Goal: Task Accomplishment & Management: Use online tool/utility

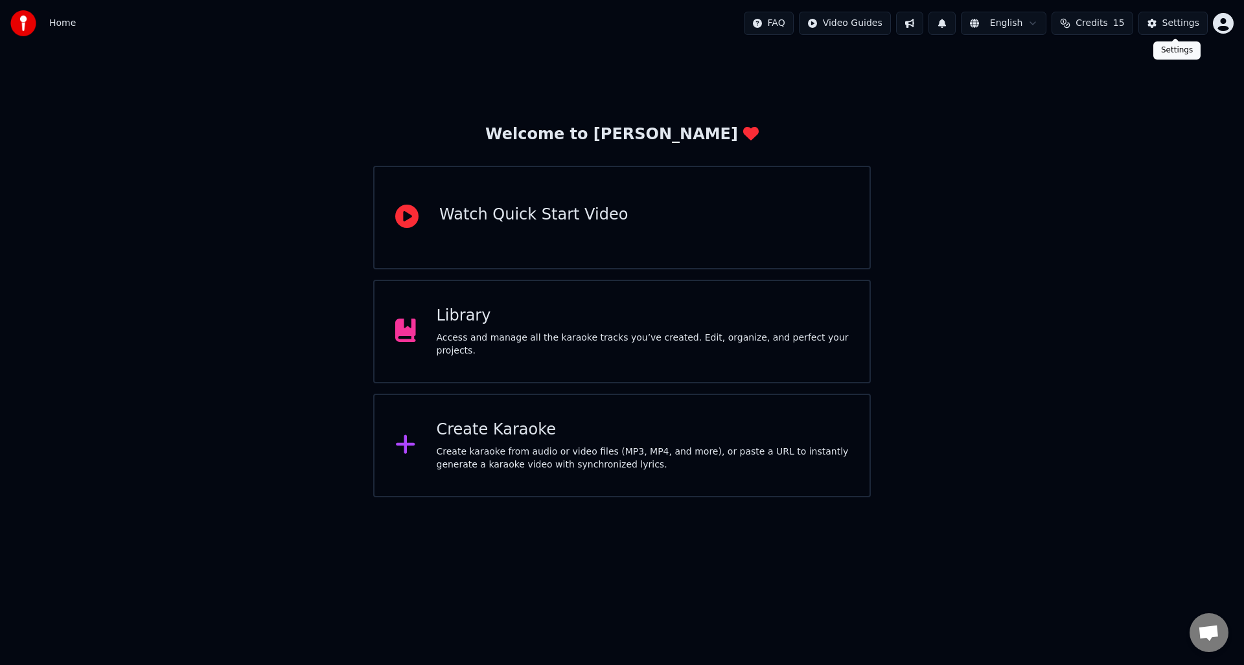
click at [1175, 19] on div "Settings" at bounding box center [1180, 23] width 37 height 13
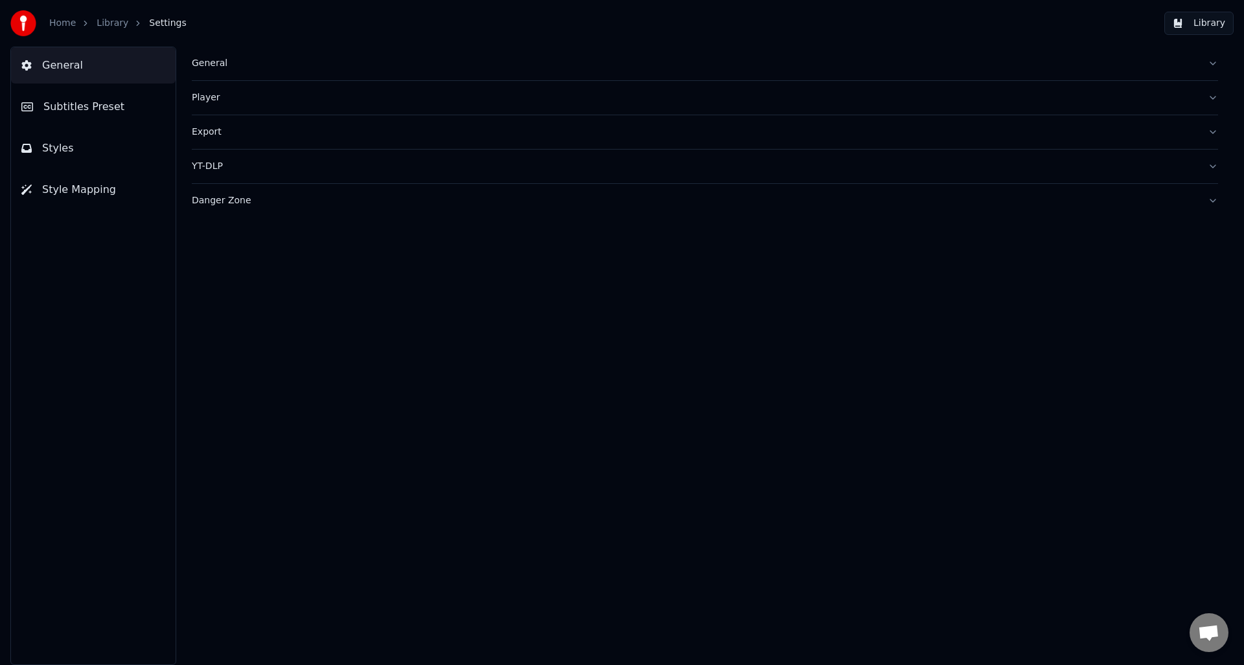
click at [76, 95] on button "Subtitles Preset" at bounding box center [93, 107] width 165 height 36
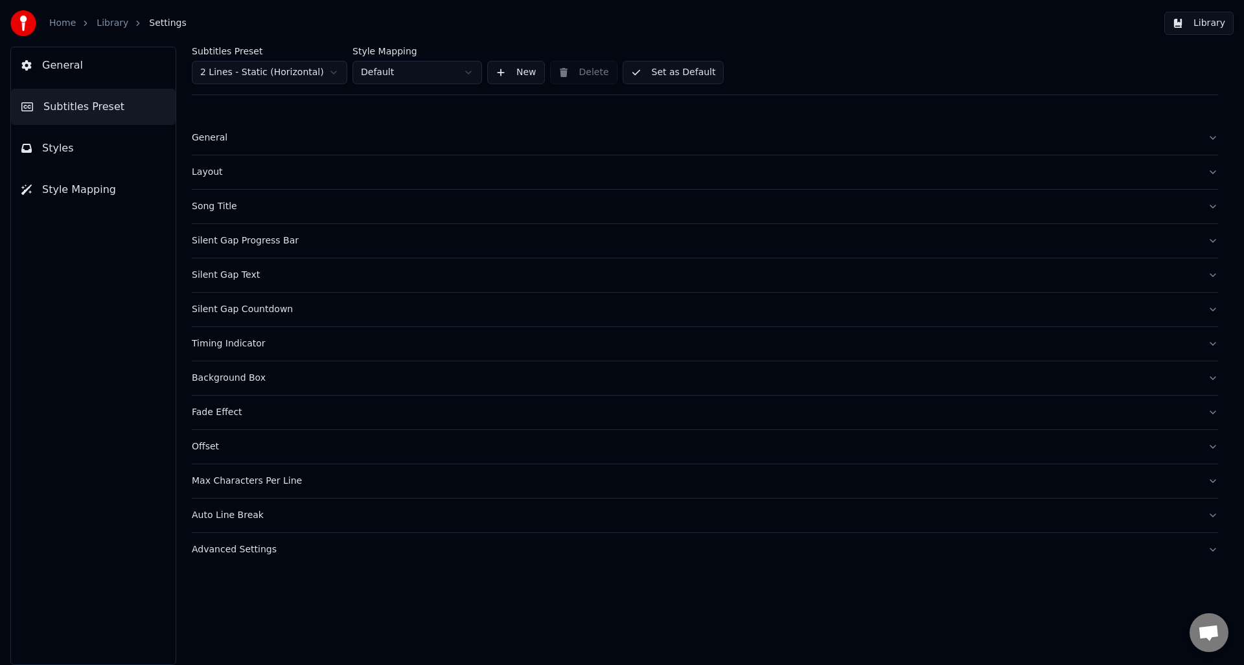
click at [269, 71] on html "Home Library Settings Library General Subtitles Preset Styles Style Mapping Sub…" at bounding box center [622, 332] width 1244 height 665
click at [216, 135] on div "General" at bounding box center [695, 138] width 1006 height 13
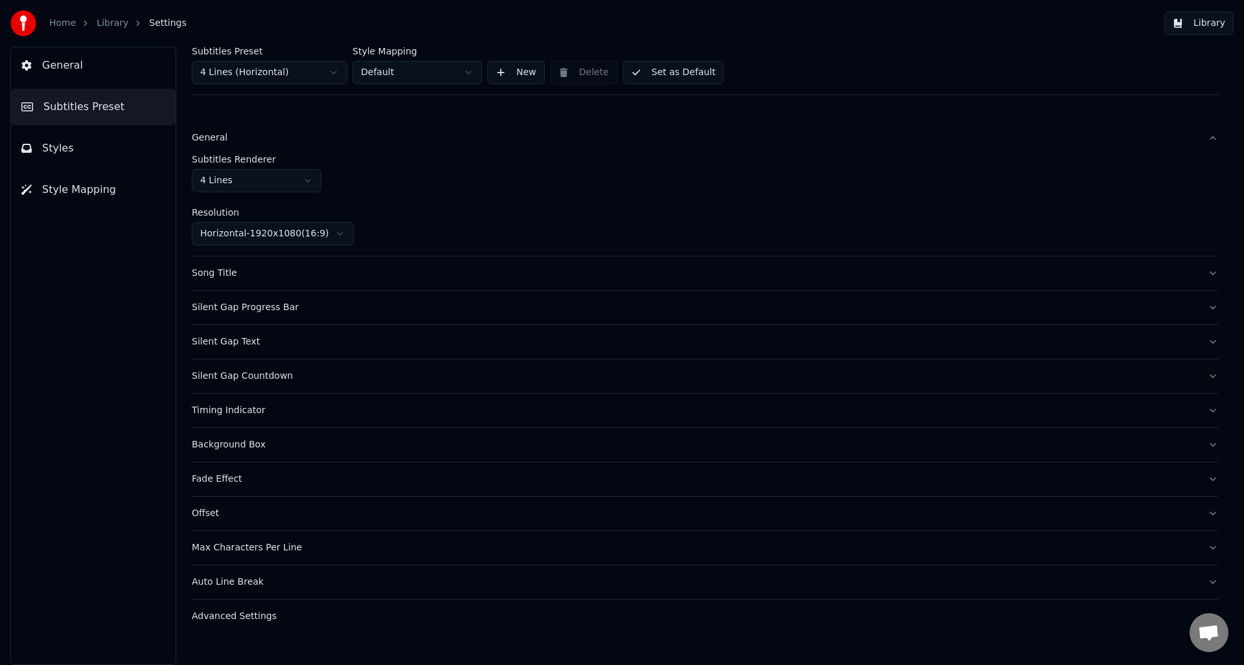
click at [104, 150] on button "Styles" at bounding box center [93, 148] width 165 height 36
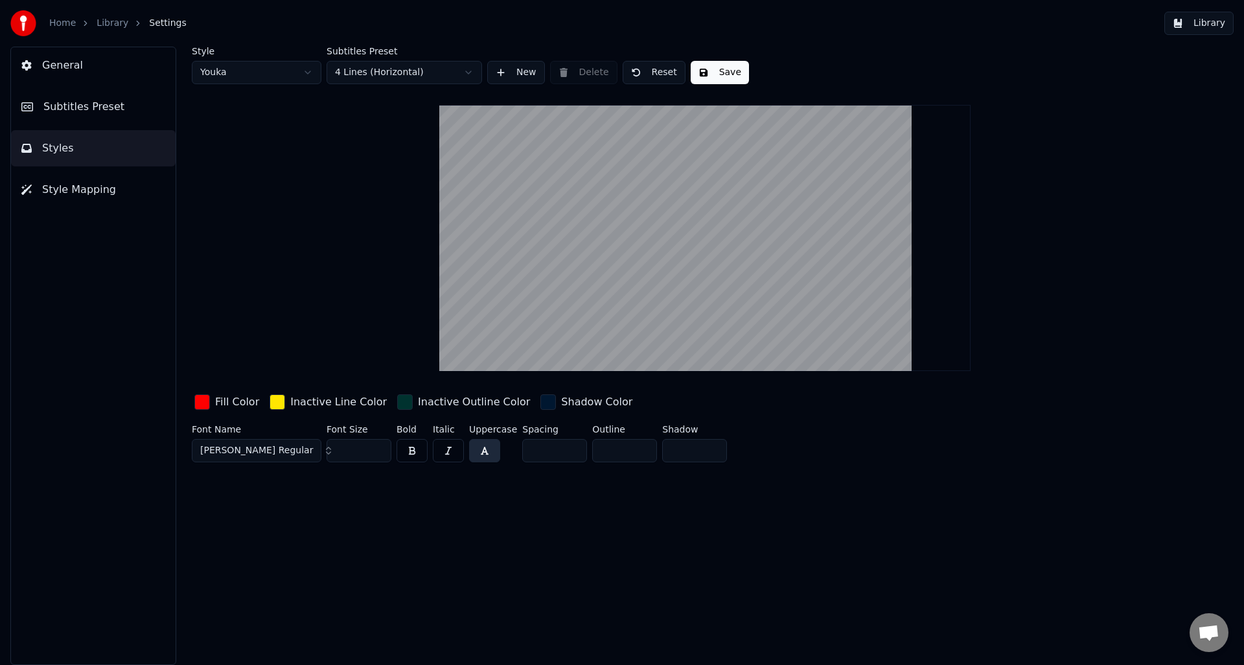
click at [1190, 23] on button "Library" at bounding box center [1198, 23] width 69 height 23
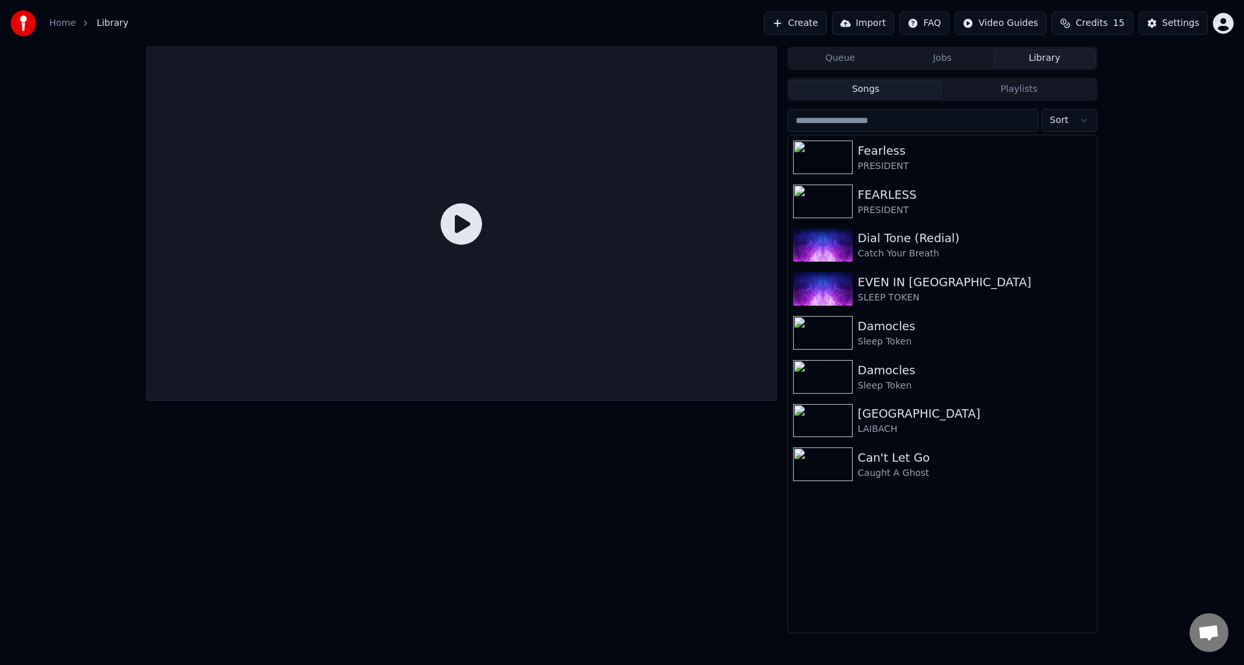
click at [806, 15] on button "Create" at bounding box center [795, 23] width 63 height 23
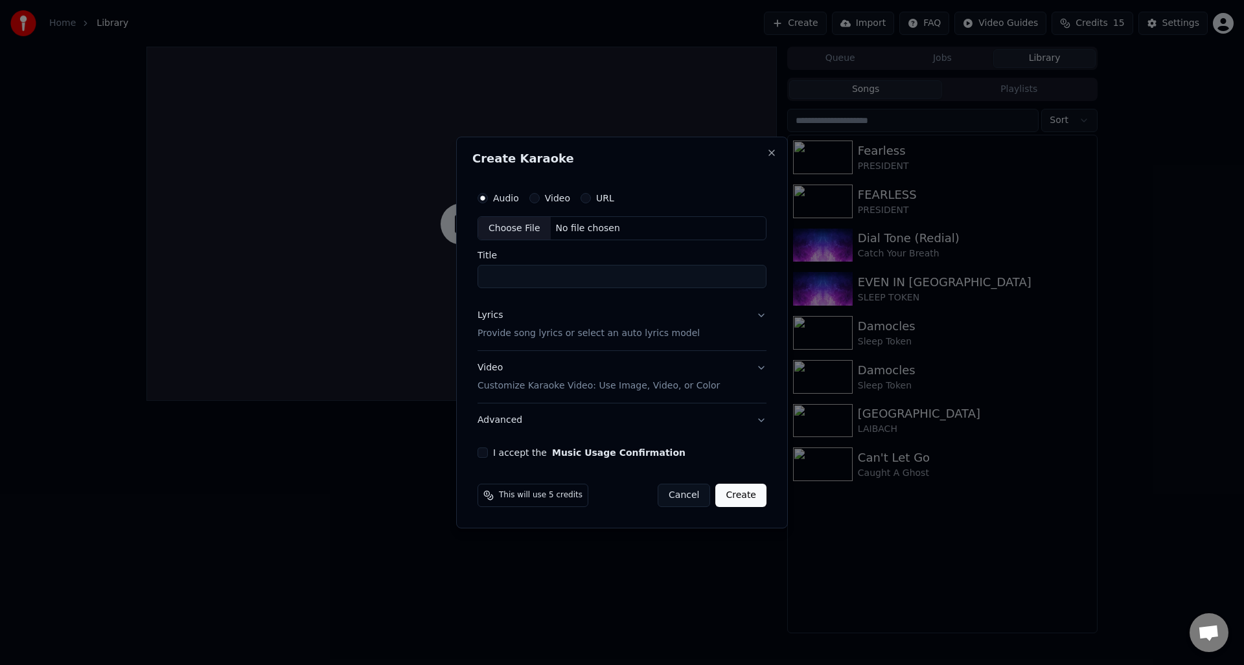
click at [505, 230] on div "Choose File" at bounding box center [514, 228] width 73 height 23
drag, startPoint x: 533, startPoint y: 278, endPoint x: 641, endPoint y: 282, distance: 108.3
click at [641, 282] on input "**********" at bounding box center [622, 277] width 294 height 23
type input "**********"
click at [530, 332] on p "Provide song lyrics or select an auto lyrics model" at bounding box center [586, 334] width 222 height 13
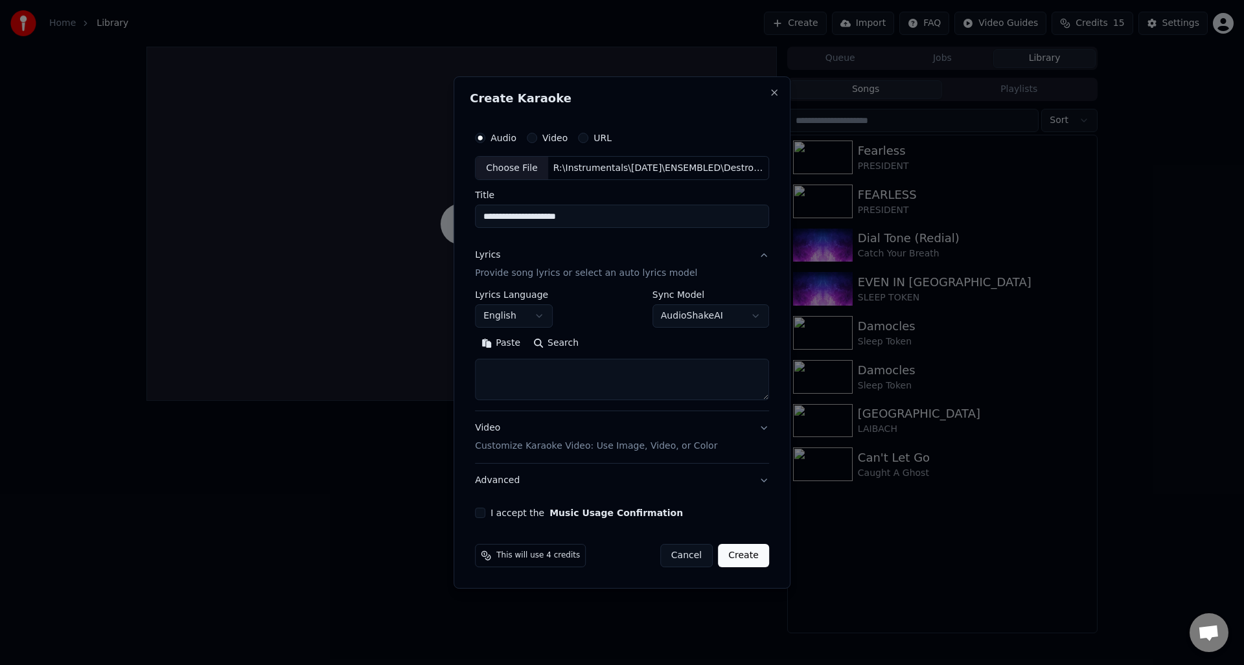
click at [724, 314] on button "AudioShakeAI" at bounding box center [710, 316] width 117 height 23
click at [533, 372] on div at bounding box center [622, 332] width 1244 height 665
click at [506, 341] on button "Paste" at bounding box center [501, 344] width 52 height 21
click at [516, 430] on div "Video Customize Karaoke Video: Use Image, Video, or Color" at bounding box center [596, 437] width 242 height 31
type textarea "**********"
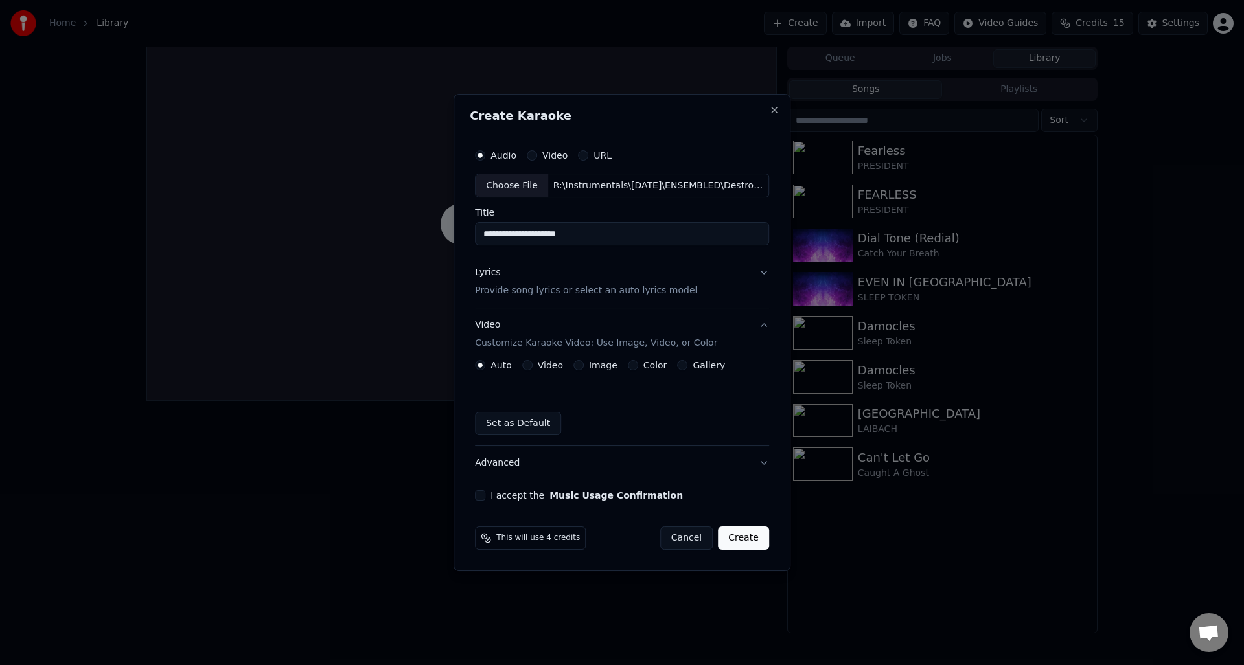
click at [548, 358] on button "Video Customize Karaoke Video: Use Image, Video, or Color" at bounding box center [622, 335] width 294 height 52
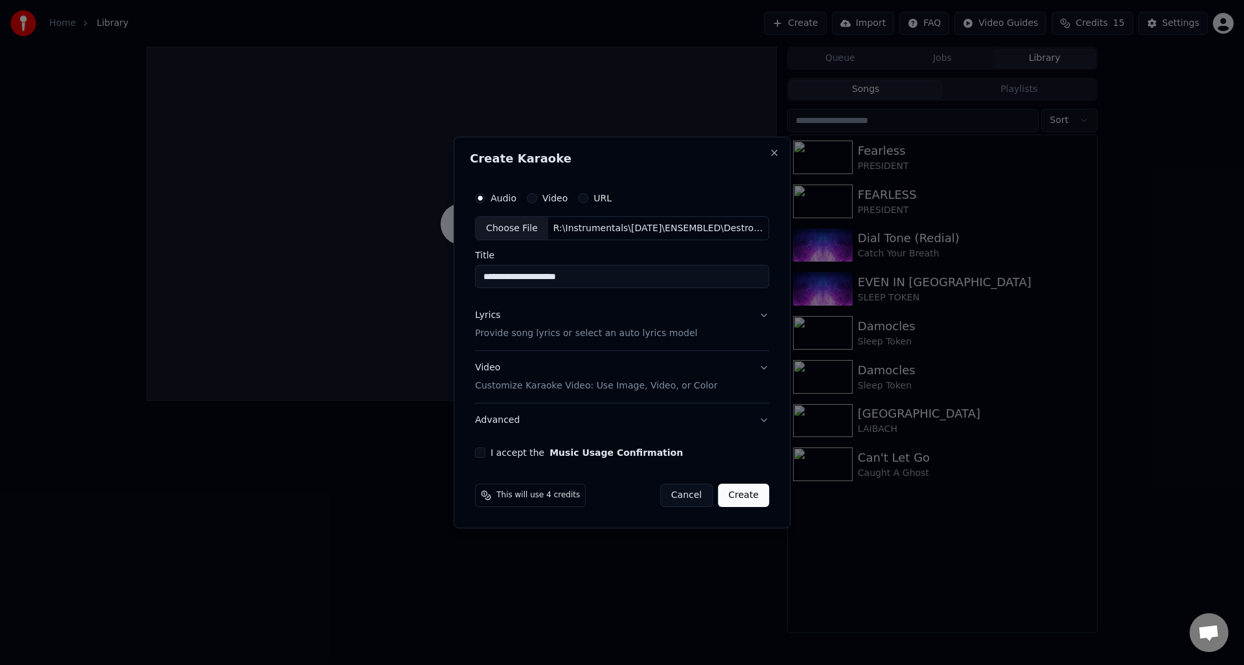
click at [510, 369] on div "Video Customize Karaoke Video: Use Image, Video, or Color" at bounding box center [596, 377] width 242 height 31
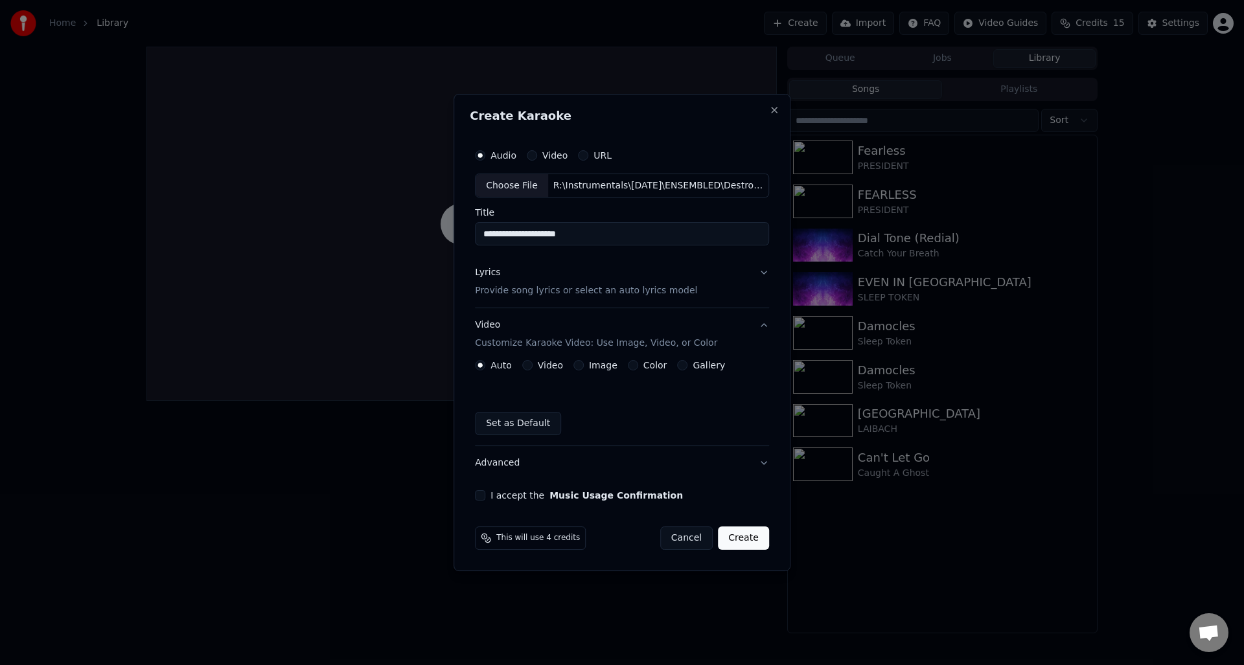
click at [533, 362] on div "Video" at bounding box center [542, 365] width 41 height 10
click at [531, 363] on button "Video" at bounding box center [527, 365] width 10 height 10
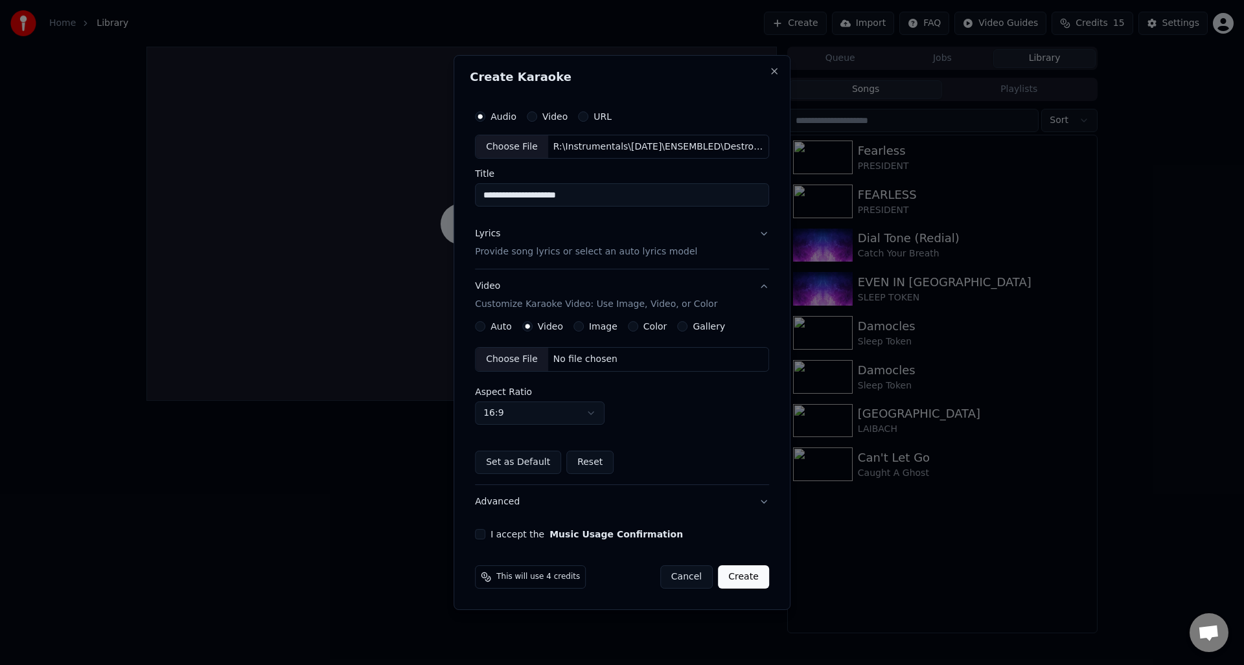
click at [530, 357] on div "Choose File" at bounding box center [512, 359] width 73 height 23
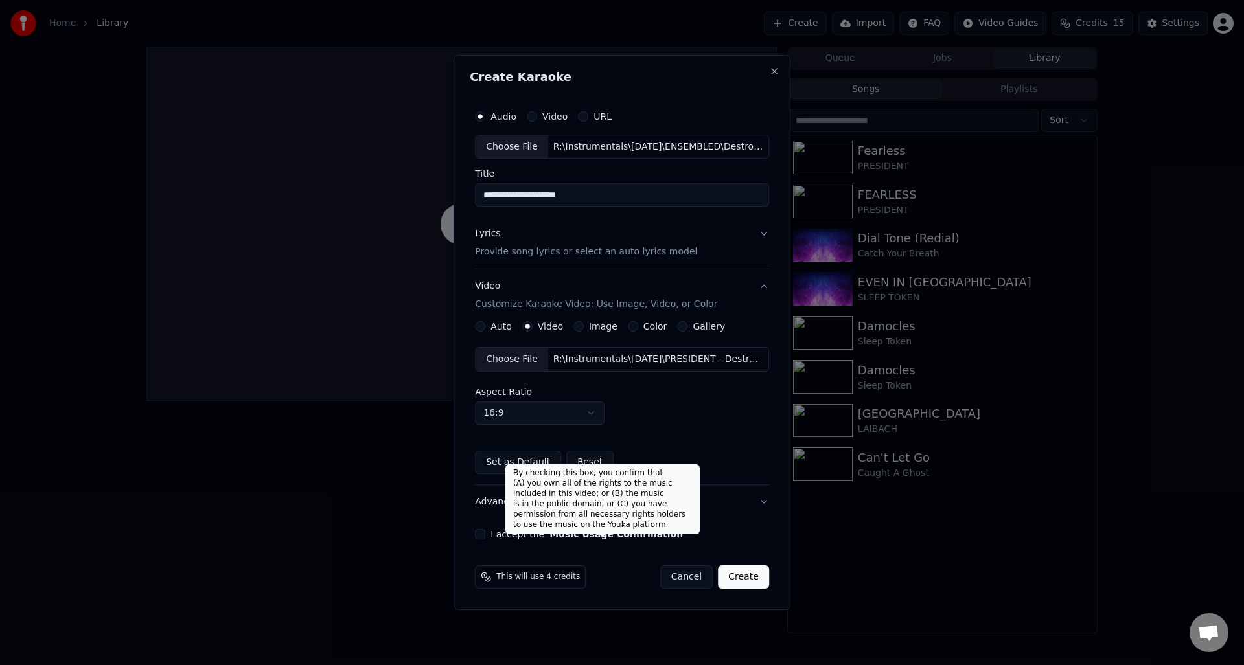
click at [559, 536] on button "Music Usage Confirmation" at bounding box center [615, 534] width 133 height 9
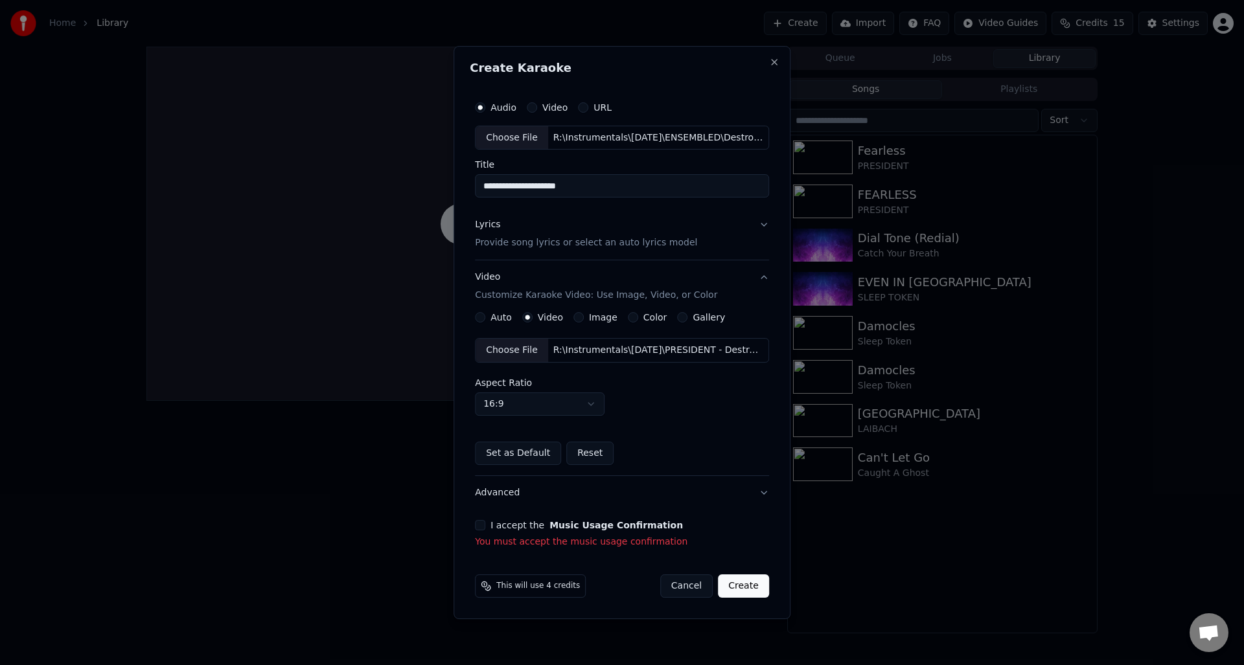
click at [485, 520] on button "I accept the Music Usage Confirmation" at bounding box center [480, 525] width 10 height 10
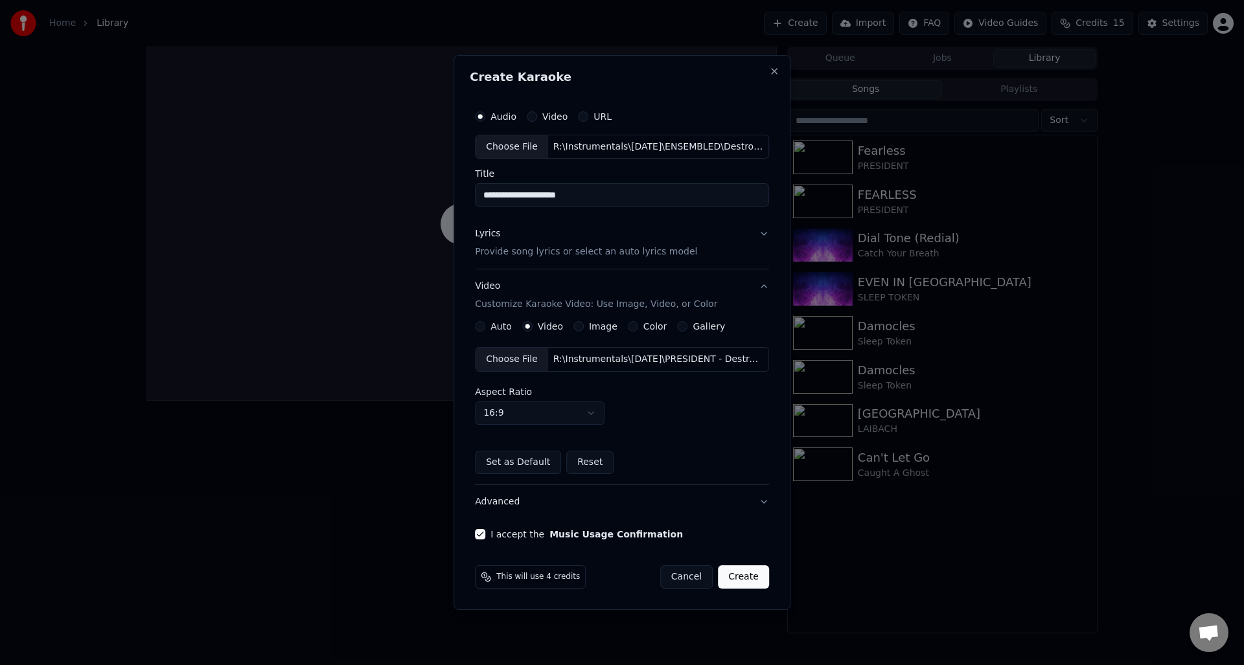
click at [743, 574] on button "Create" at bounding box center [743, 577] width 51 height 23
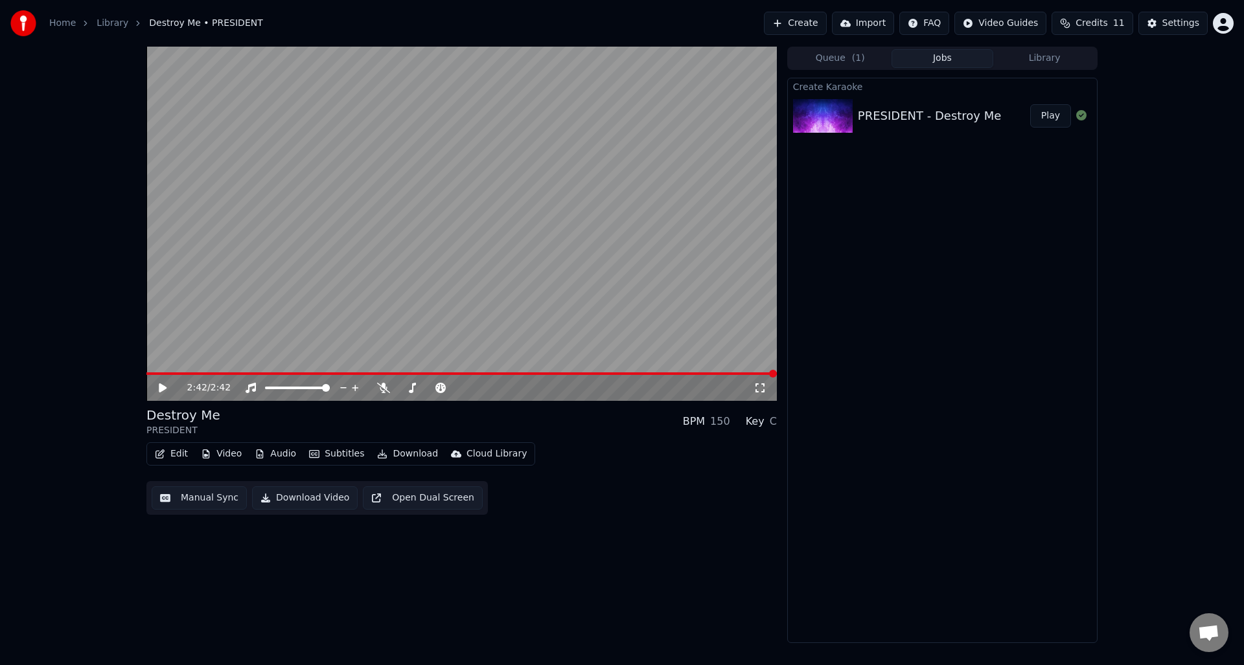
click at [1055, 110] on button "Play" at bounding box center [1050, 115] width 41 height 23
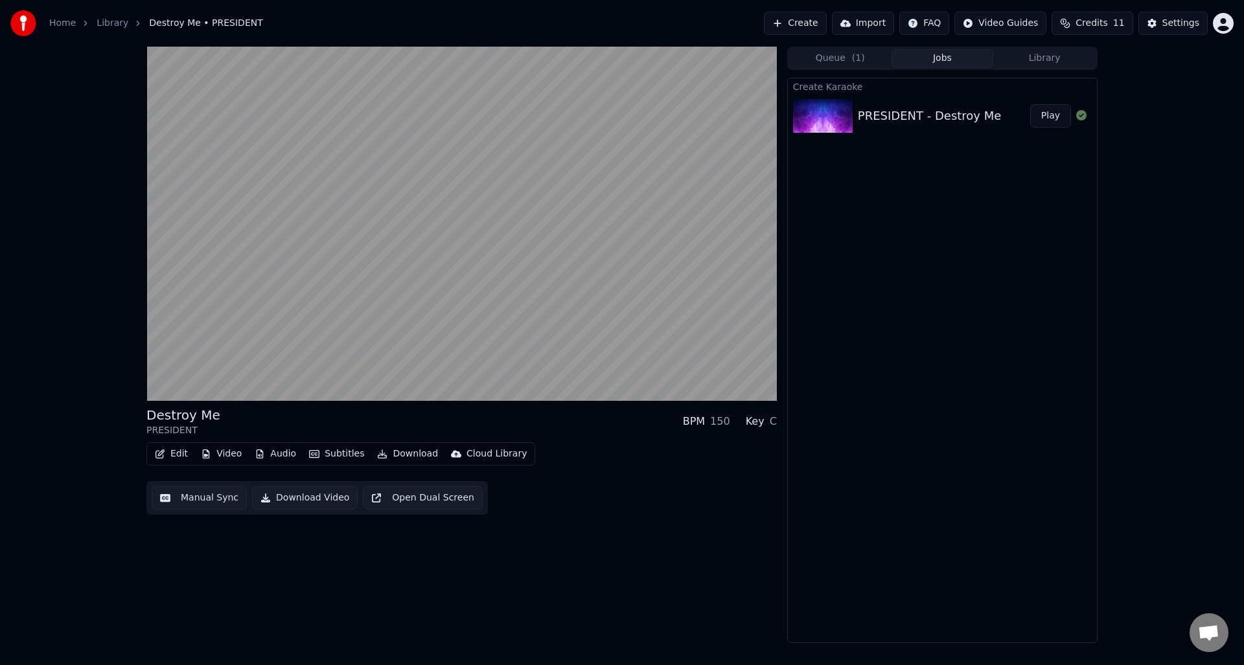
drag, startPoint x: 1040, startPoint y: 121, endPoint x: 1056, endPoint y: 112, distance: 18.3
click at [1056, 112] on button "Play" at bounding box center [1050, 115] width 41 height 23
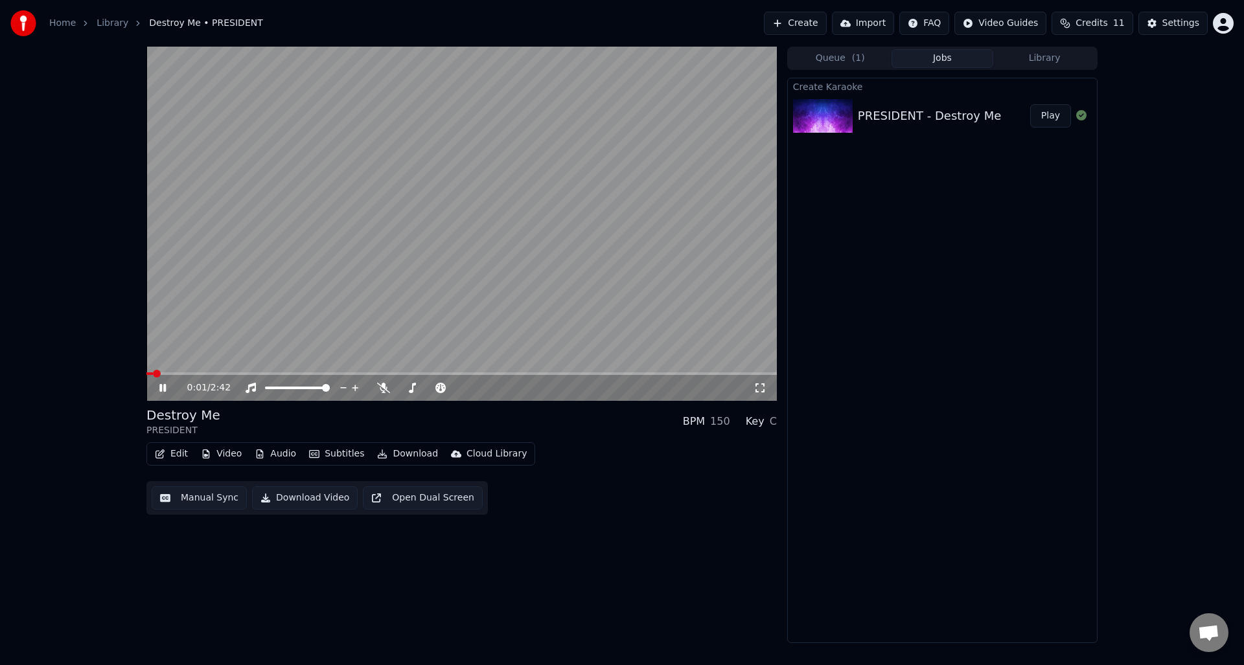
click at [179, 233] on video at bounding box center [461, 224] width 630 height 354
click at [350, 277] on video at bounding box center [461, 224] width 630 height 354
click at [229, 374] on span at bounding box center [461, 374] width 630 height 3
click at [270, 450] on button "Audio" at bounding box center [275, 454] width 52 height 18
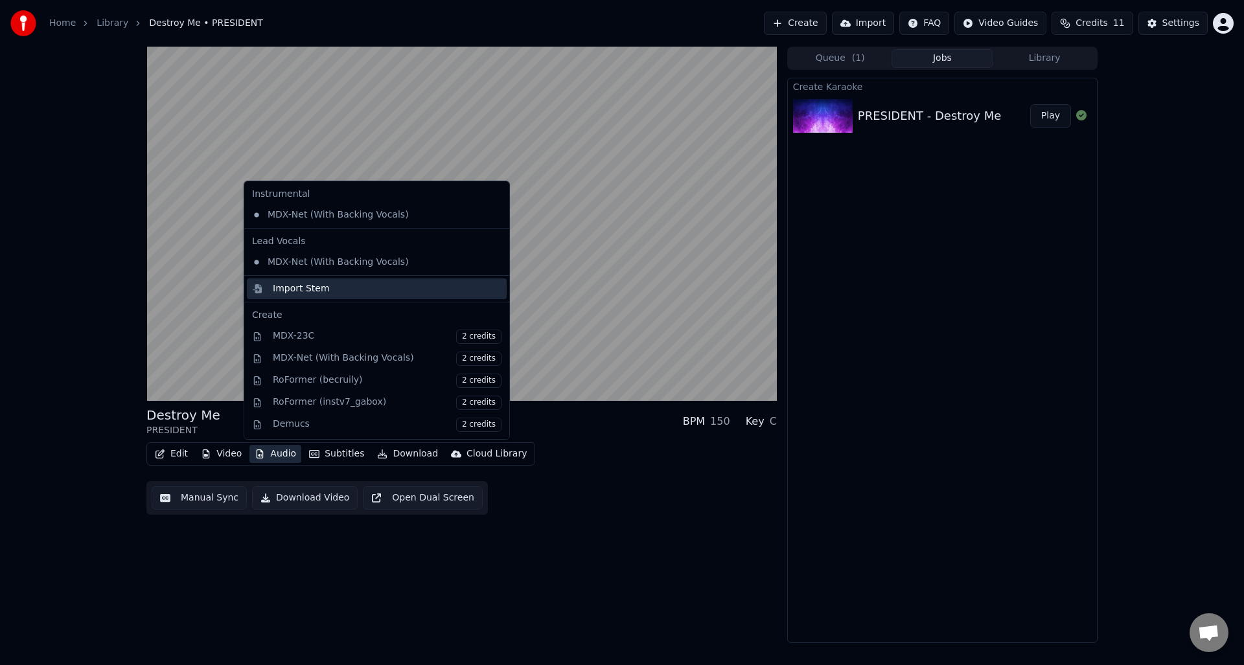
click at [317, 283] on div "Import Stem" at bounding box center [301, 289] width 57 height 13
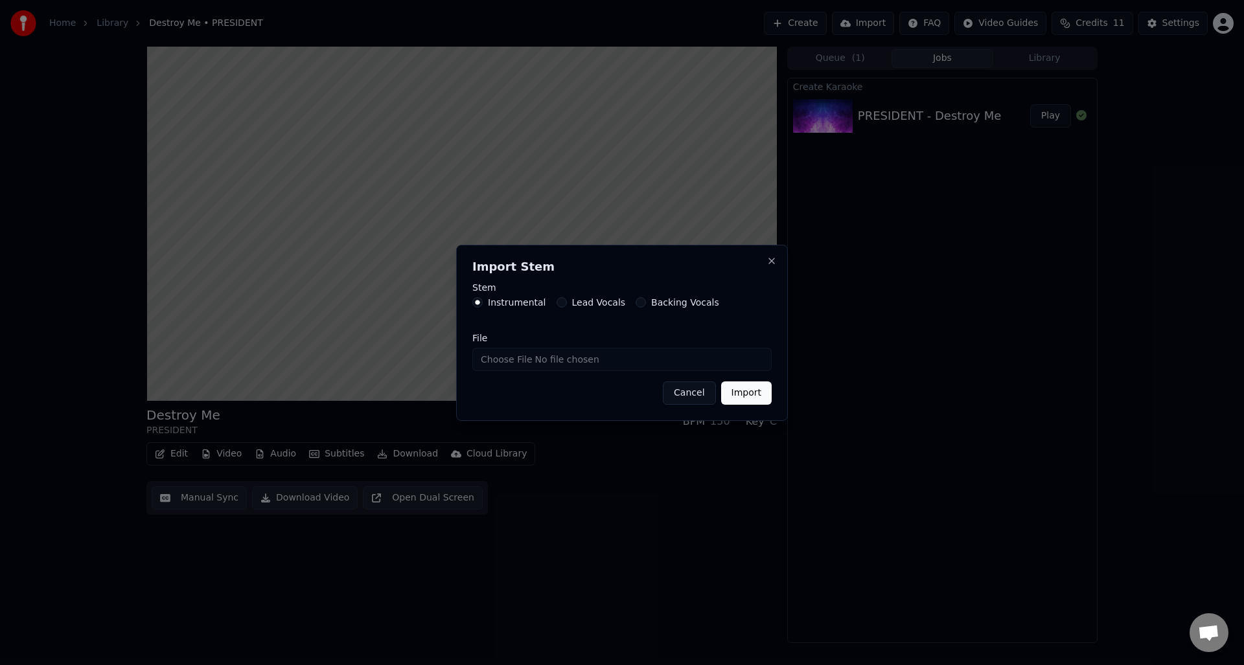
click at [491, 352] on input "File" at bounding box center [621, 359] width 299 height 23
type input "**********"
click at [743, 387] on button "Import" at bounding box center [746, 393] width 51 height 23
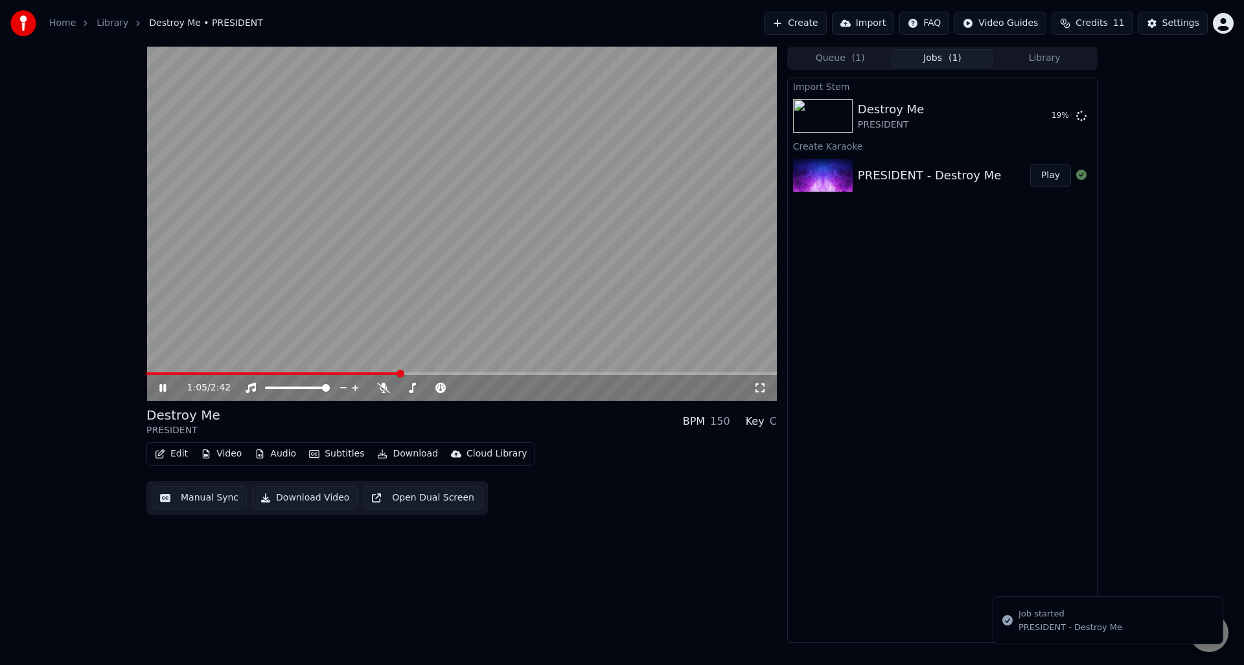
click at [402, 446] on button "Download" at bounding box center [407, 454] width 71 height 18
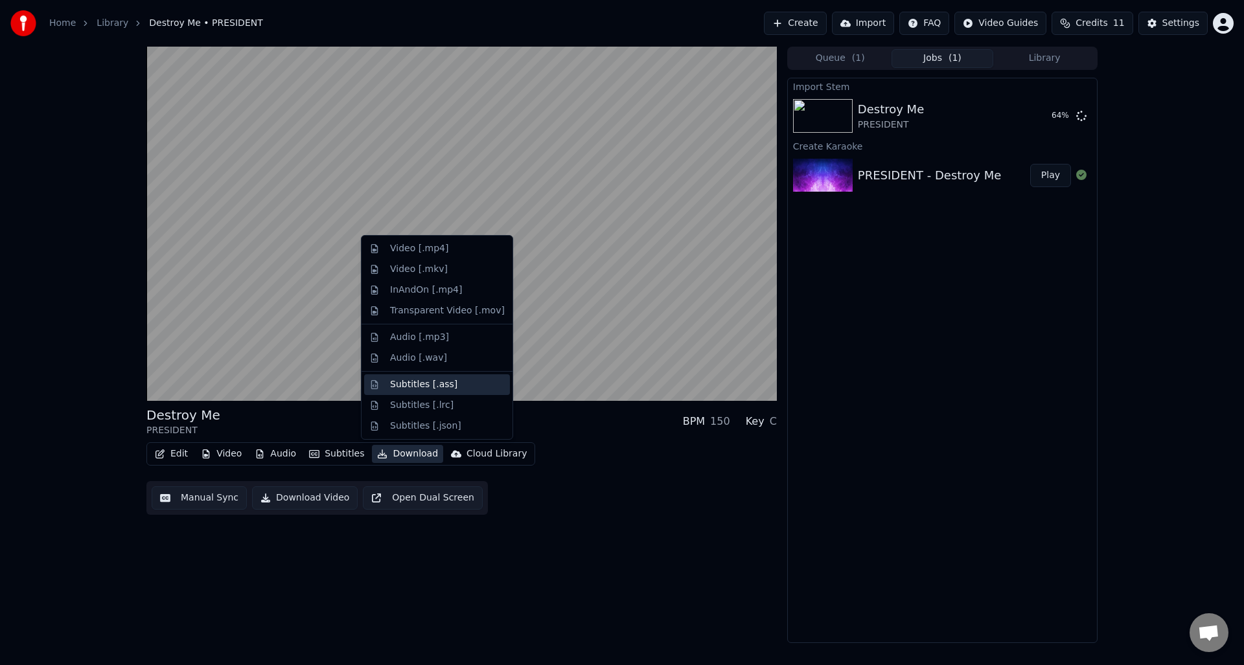
click at [446, 385] on div "Subtitles [.ass]" at bounding box center [423, 384] width 67 height 13
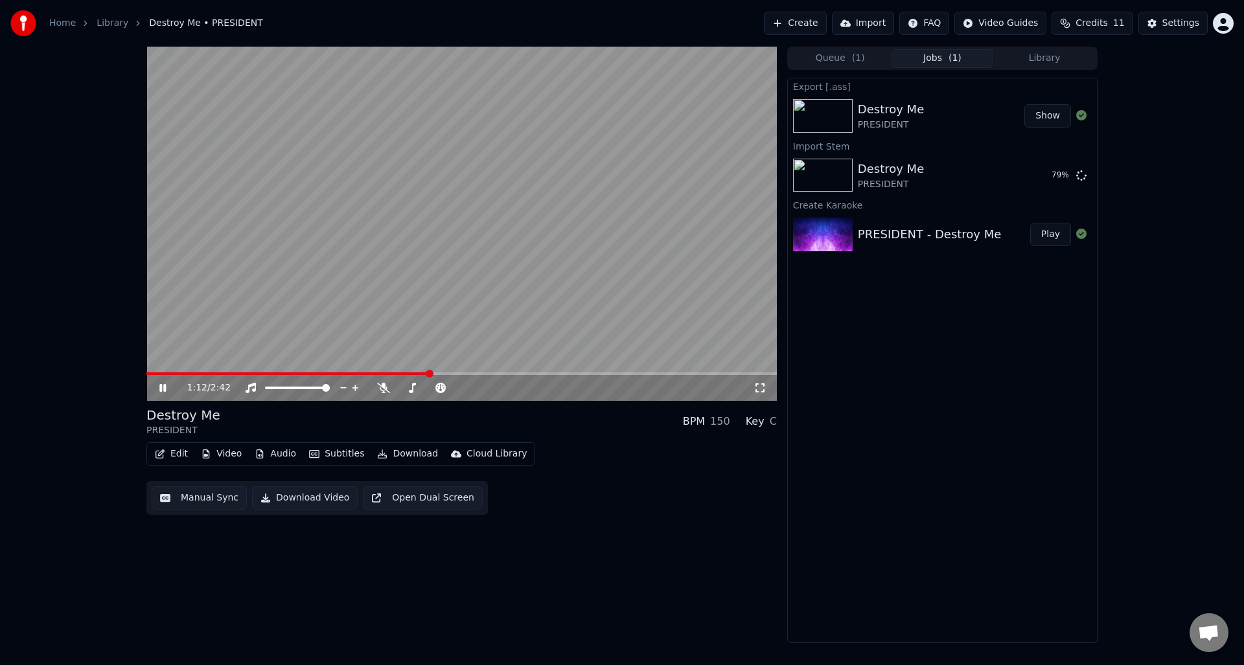
click at [401, 454] on button "Download" at bounding box center [407, 454] width 71 height 18
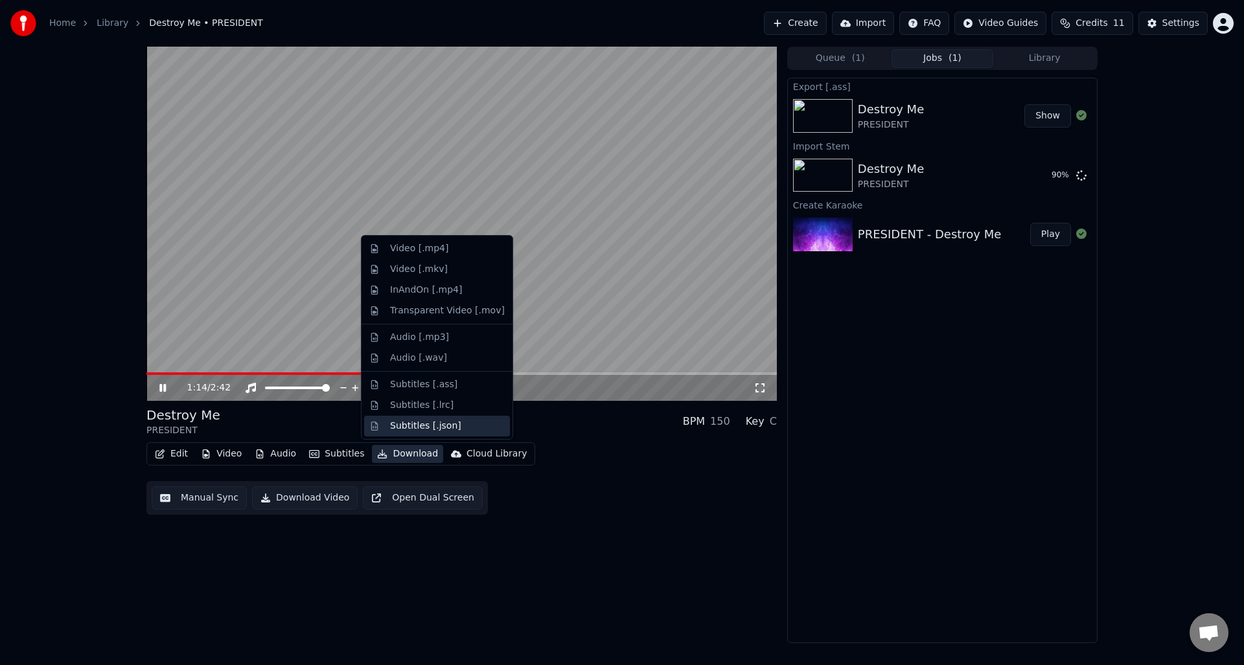
click at [450, 424] on div "Subtitles [.json]" at bounding box center [425, 426] width 71 height 13
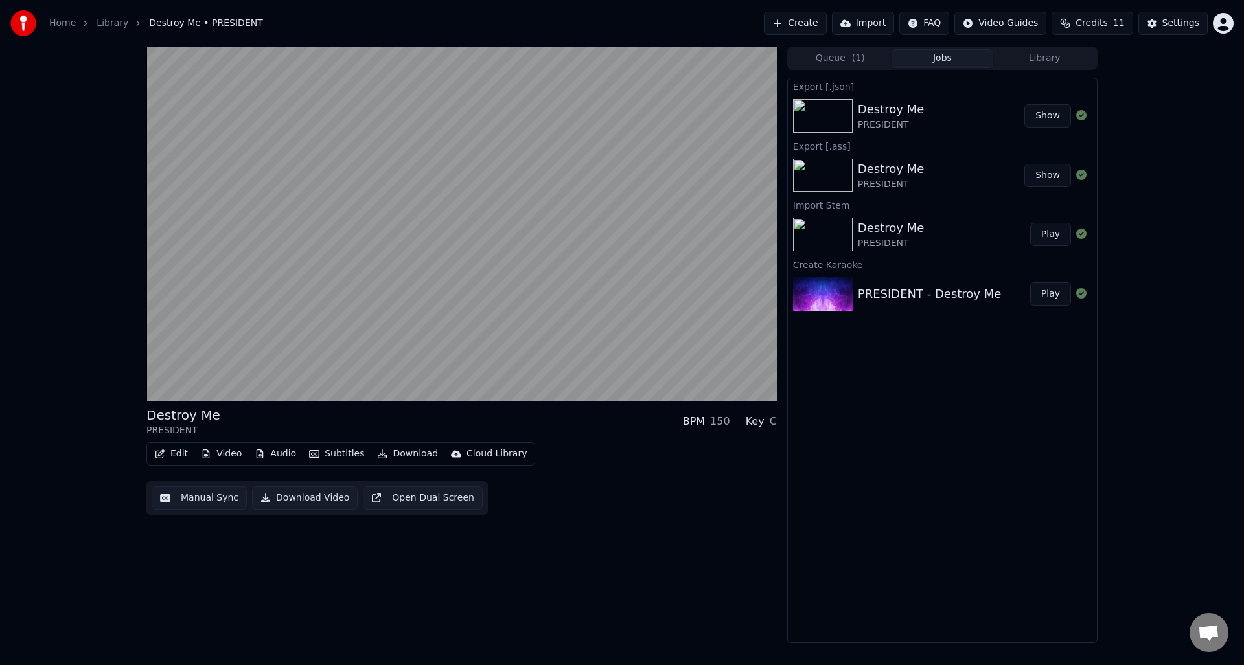
click at [388, 456] on button "Download" at bounding box center [407, 454] width 71 height 18
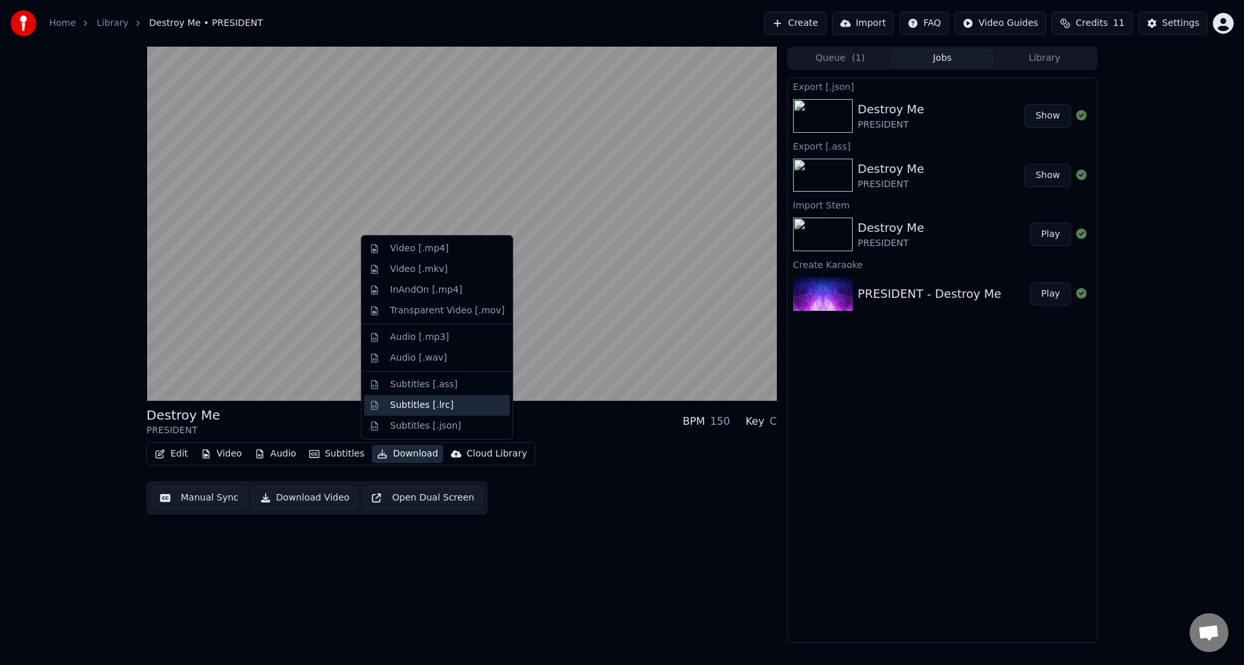
click at [433, 401] on div "Subtitles [.lrc]" at bounding box center [421, 405] width 63 height 13
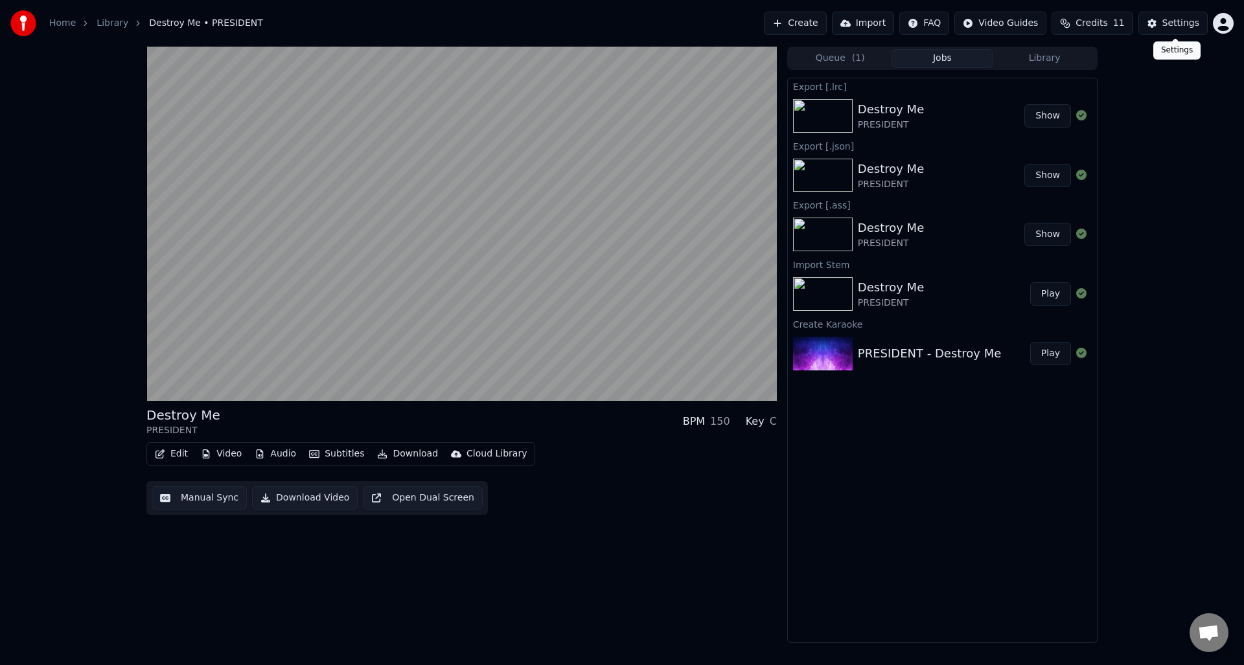
click at [1185, 23] on div "Settings" at bounding box center [1180, 23] width 37 height 13
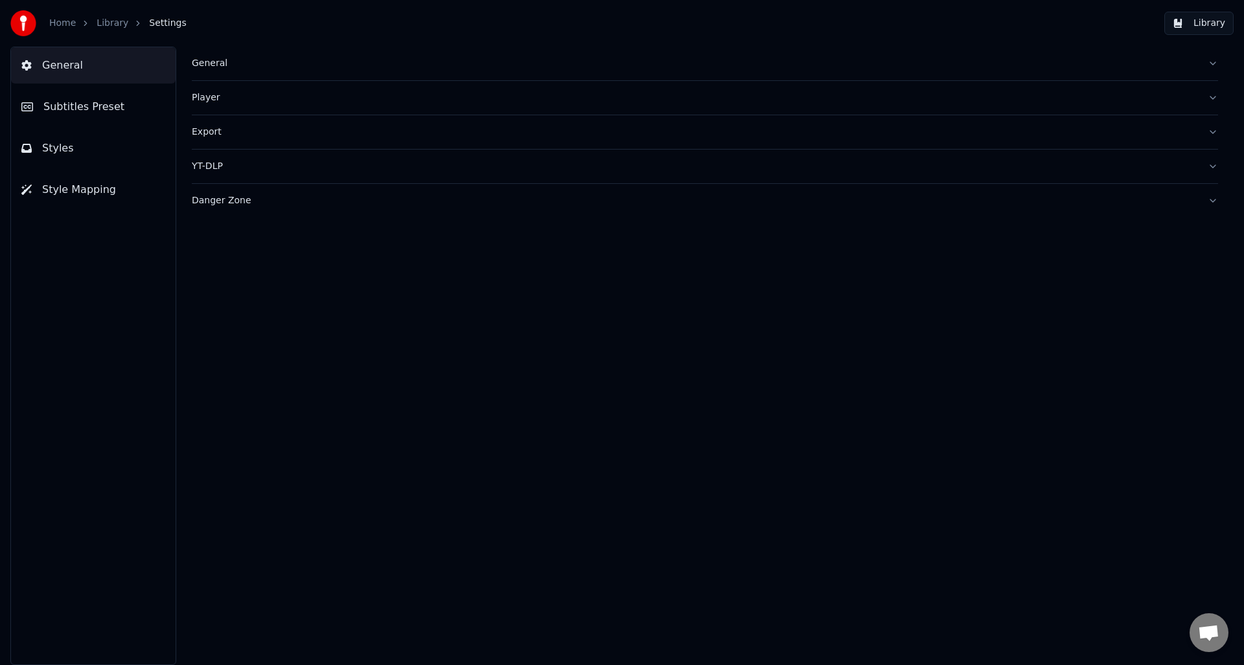
click at [211, 63] on div "General" at bounding box center [695, 63] width 1006 height 13
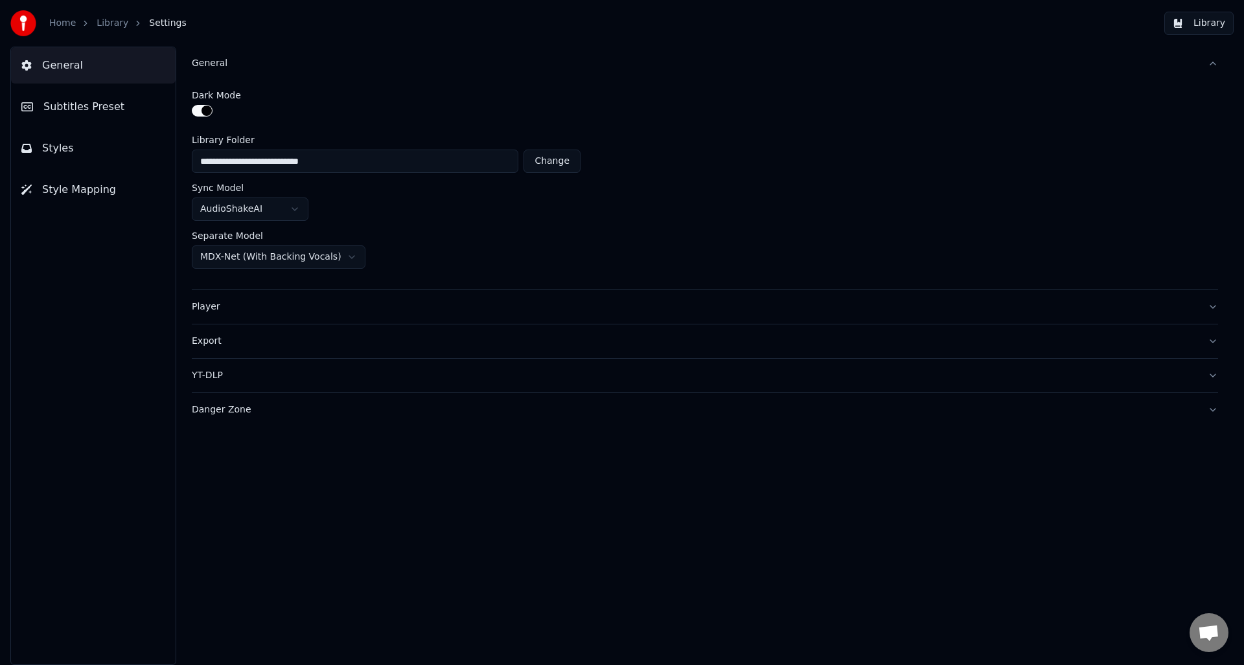
click at [86, 91] on button "Subtitles Preset" at bounding box center [93, 107] width 165 height 36
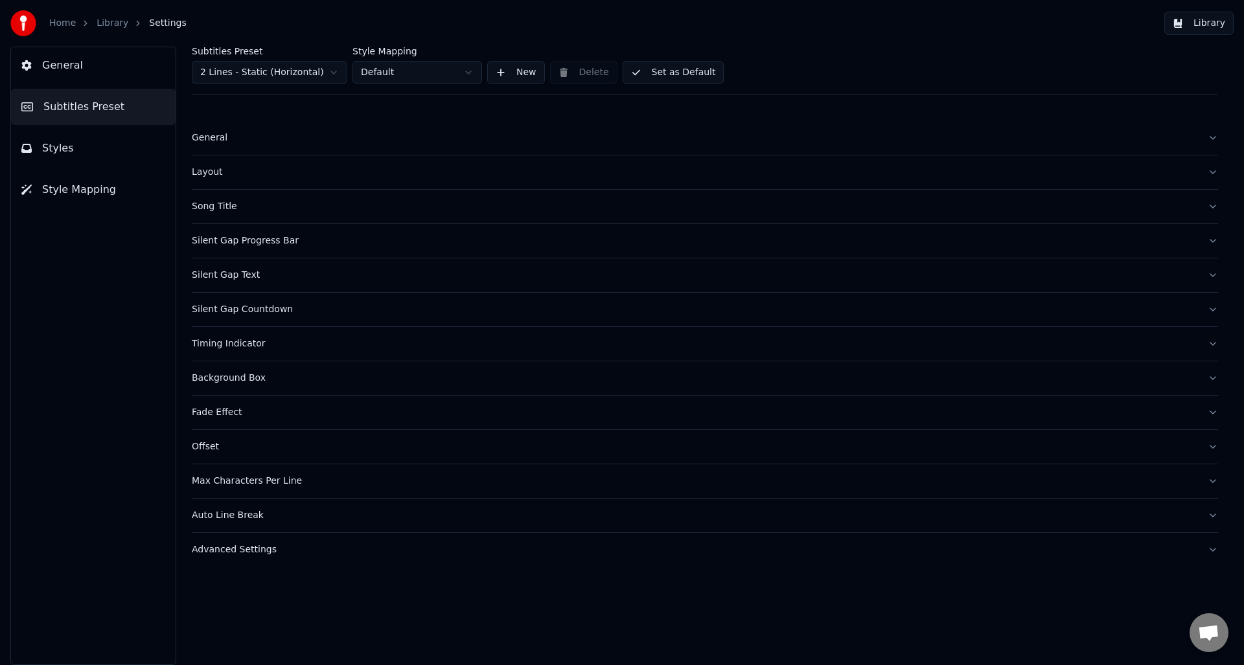
click at [257, 77] on html "Home Library Settings Library General Subtitles Preset Styles Style Mapping Sub…" at bounding box center [622, 332] width 1244 height 665
click at [270, 380] on div "Fade Effect" at bounding box center [695, 378] width 1006 height 13
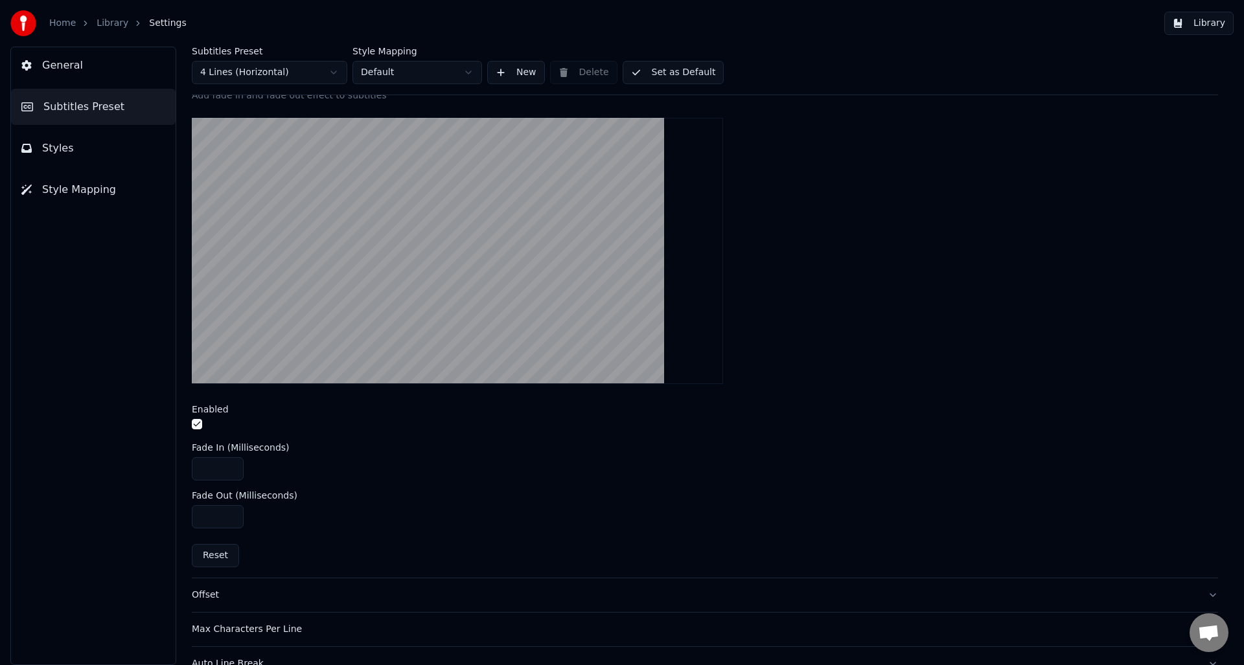
scroll to position [365, 0]
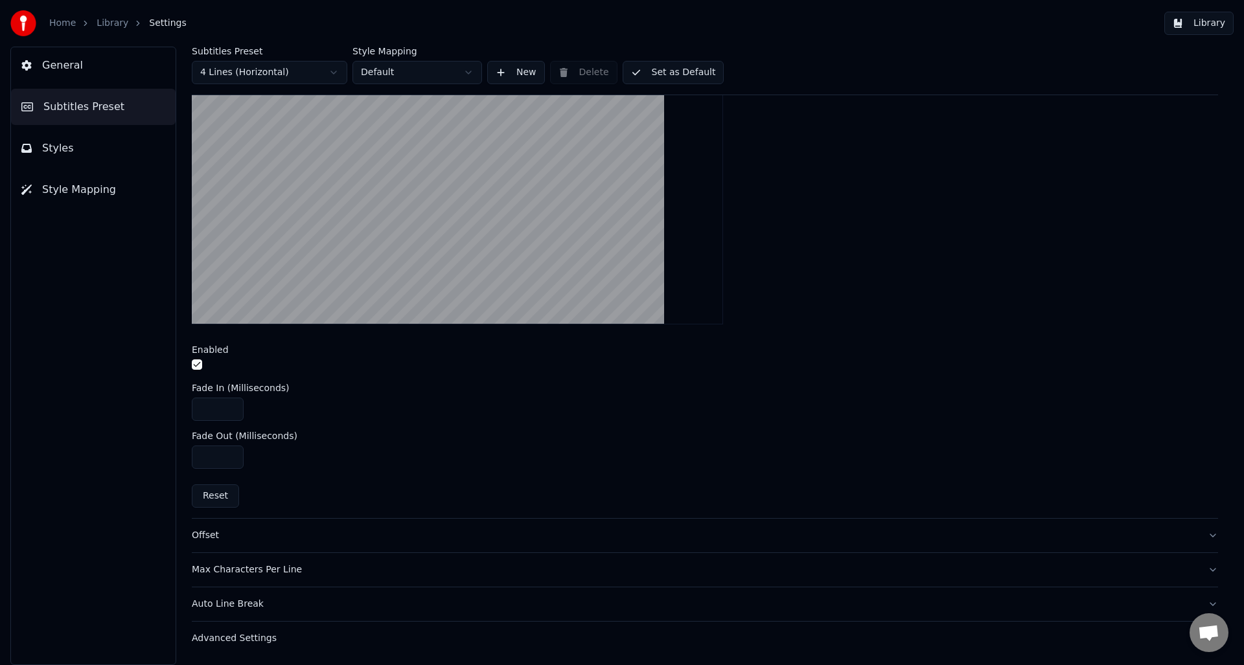
click at [197, 358] on div "Enabled" at bounding box center [705, 359] width 1026 height 28
click at [195, 365] on button "button" at bounding box center [197, 365] width 10 height 10
click at [249, 533] on div "Offset" at bounding box center [695, 535] width 1006 height 13
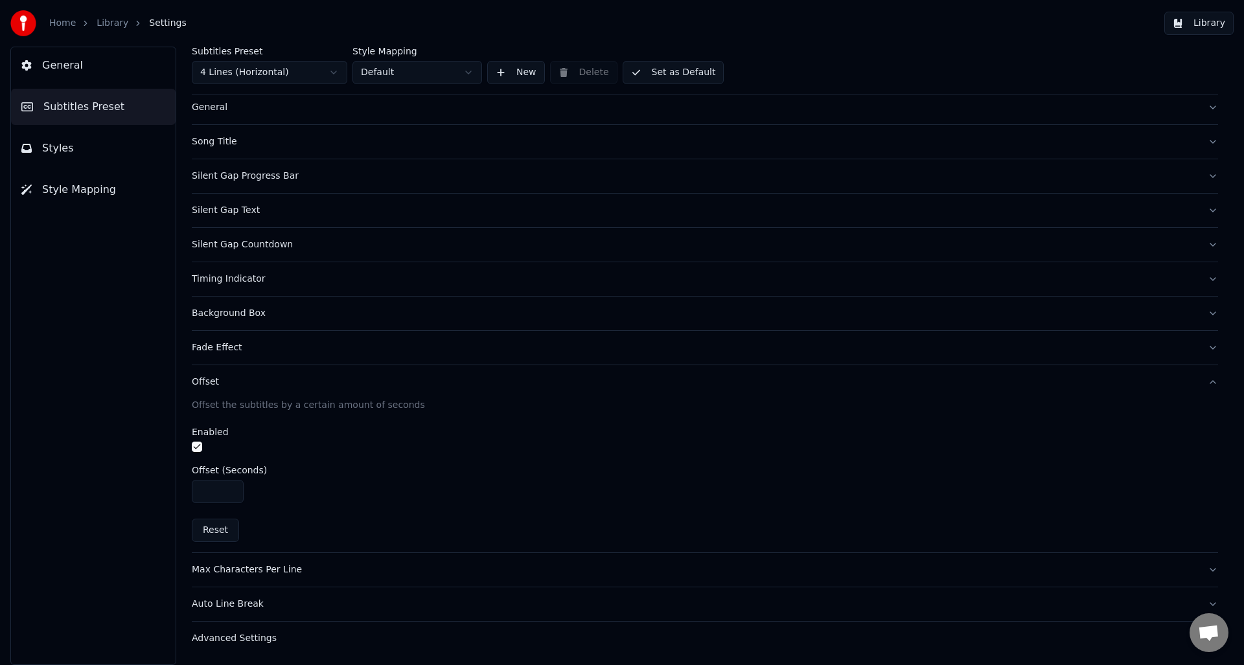
type input "****"
click at [229, 487] on input "****" at bounding box center [218, 491] width 52 height 23
click at [298, 565] on div "Max Characters Per Line" at bounding box center [695, 570] width 1006 height 13
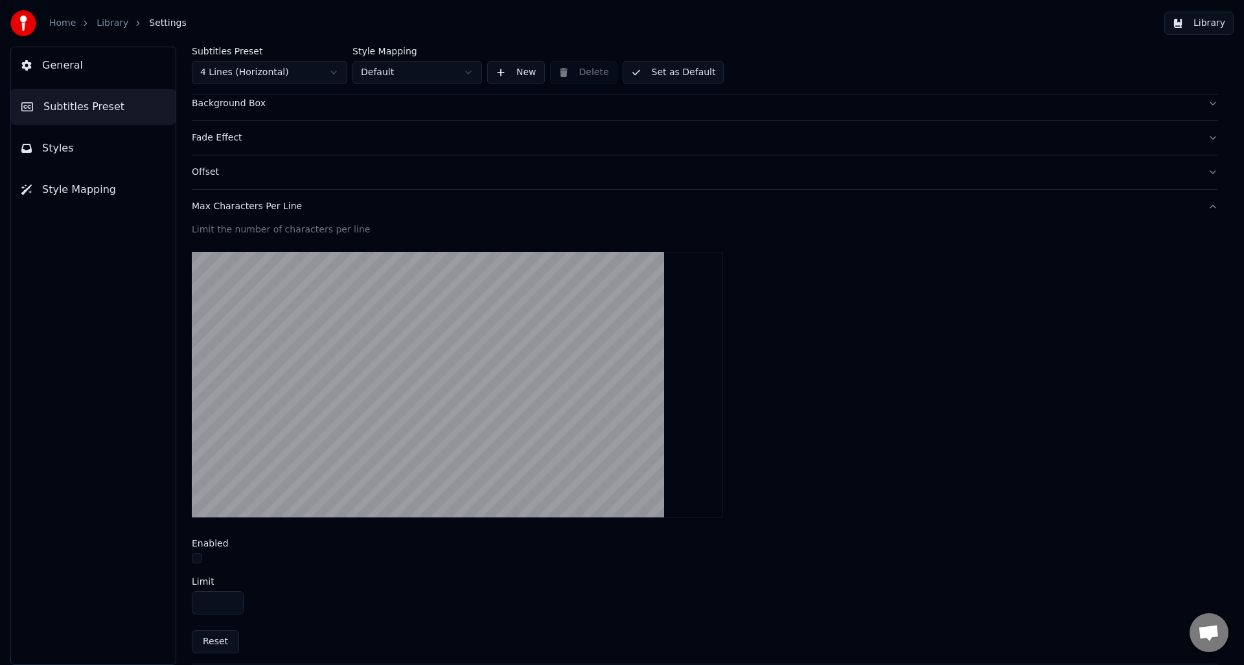
scroll to position [317, 0]
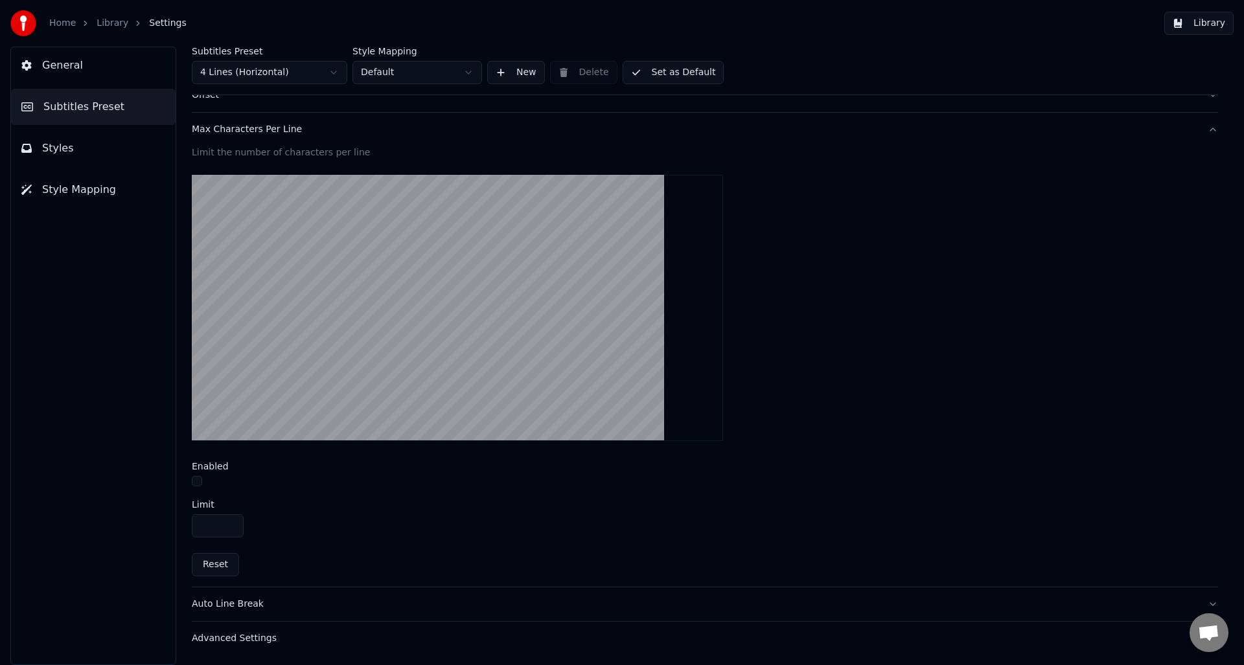
click at [273, 614] on button "Auto Line Break" at bounding box center [705, 605] width 1026 height 34
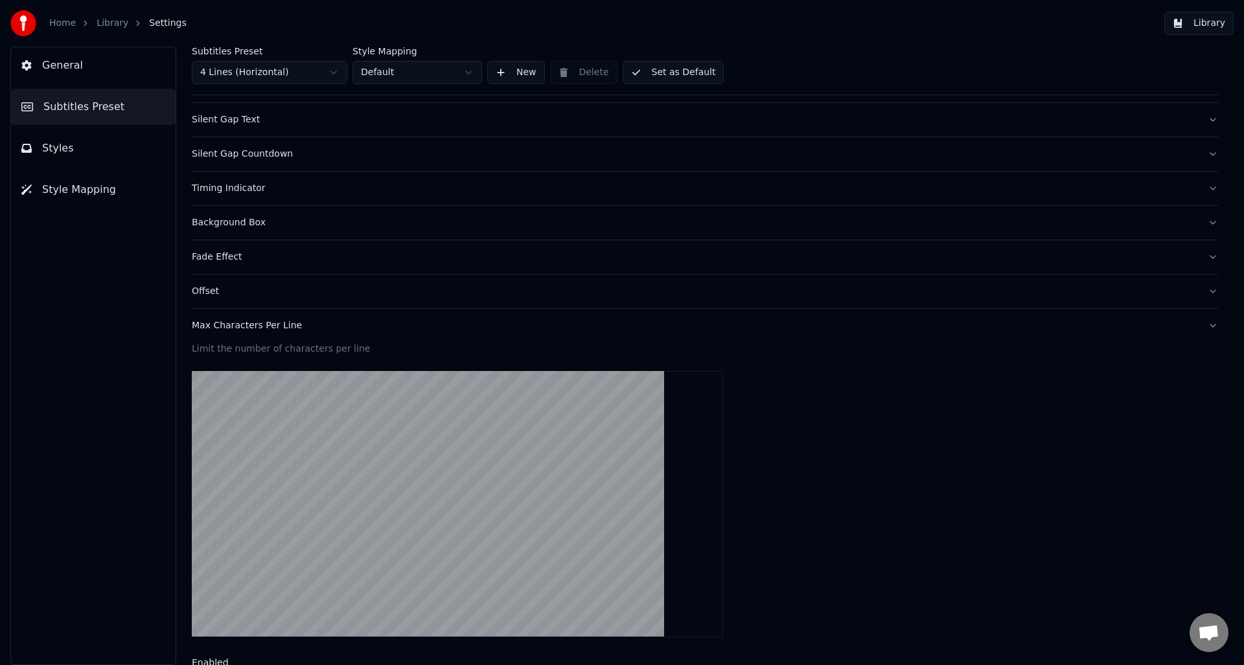
scroll to position [30, 0]
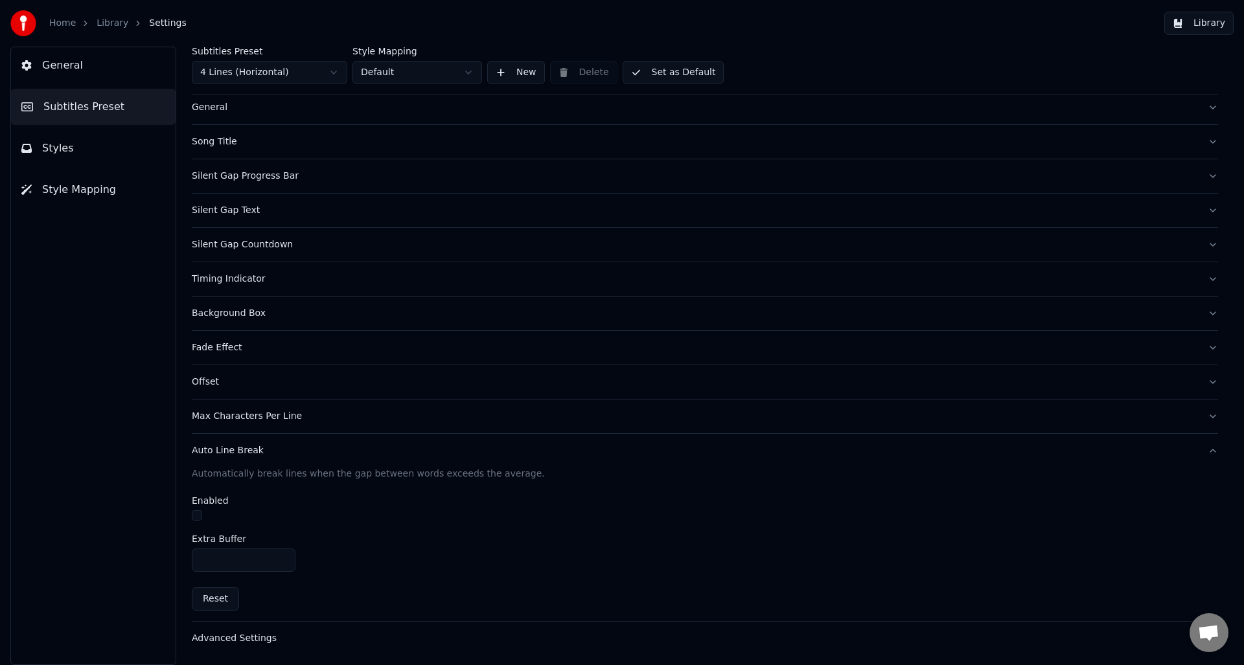
click at [304, 628] on button "Advanced Settings" at bounding box center [705, 639] width 1026 height 34
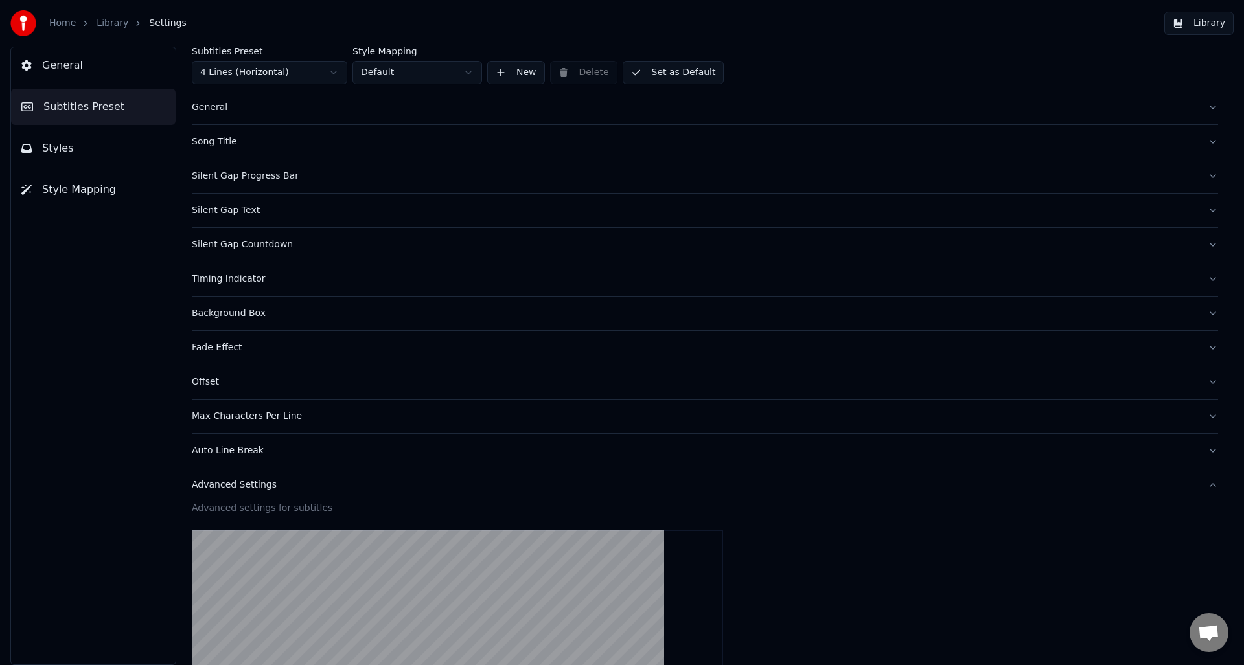
click at [304, 628] on video at bounding box center [457, 664] width 531 height 266
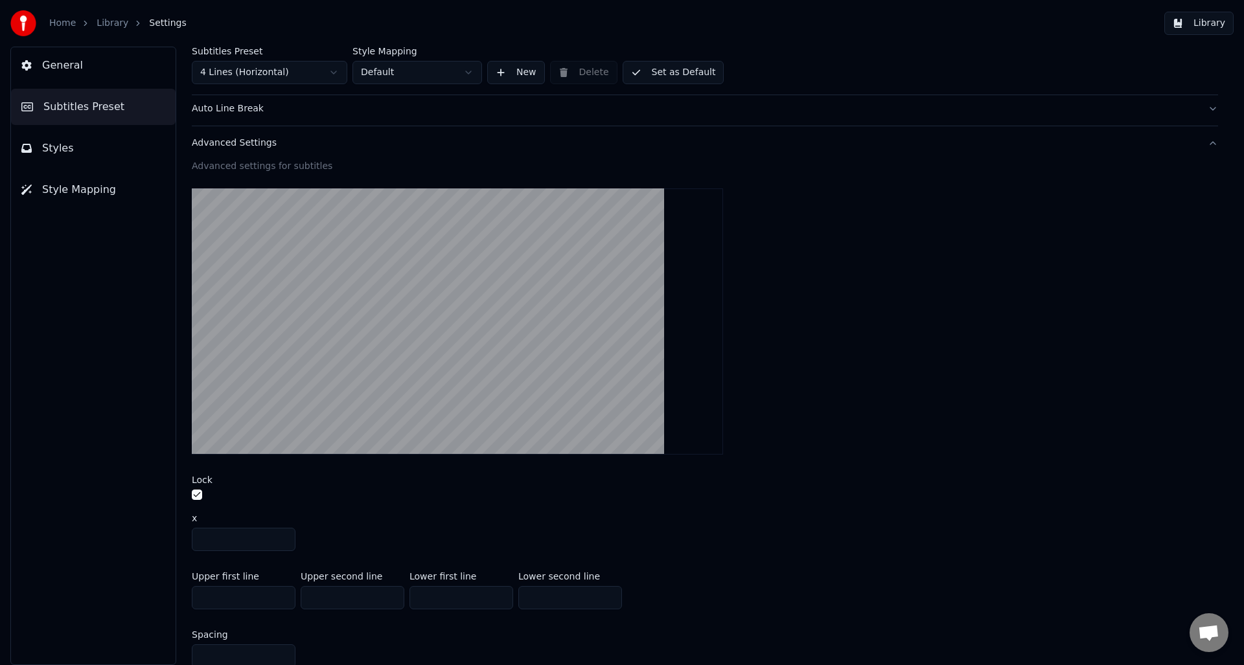
scroll to position [434, 0]
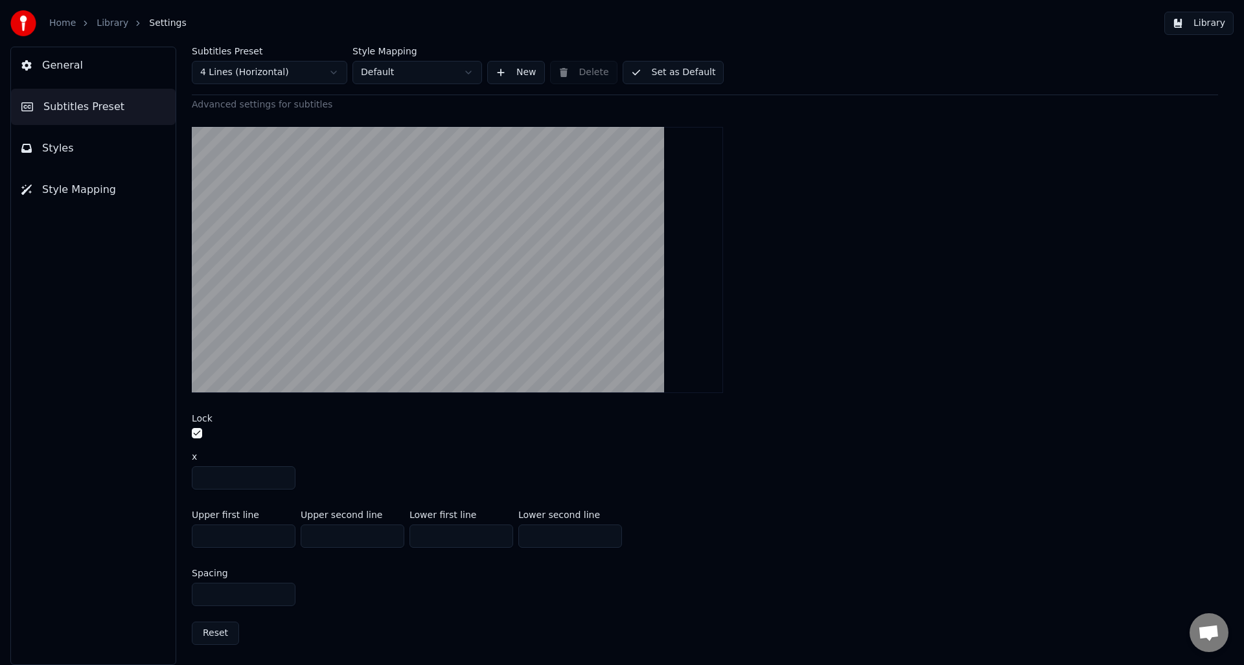
click at [54, 154] on span "Styles" at bounding box center [58, 149] width 32 height 16
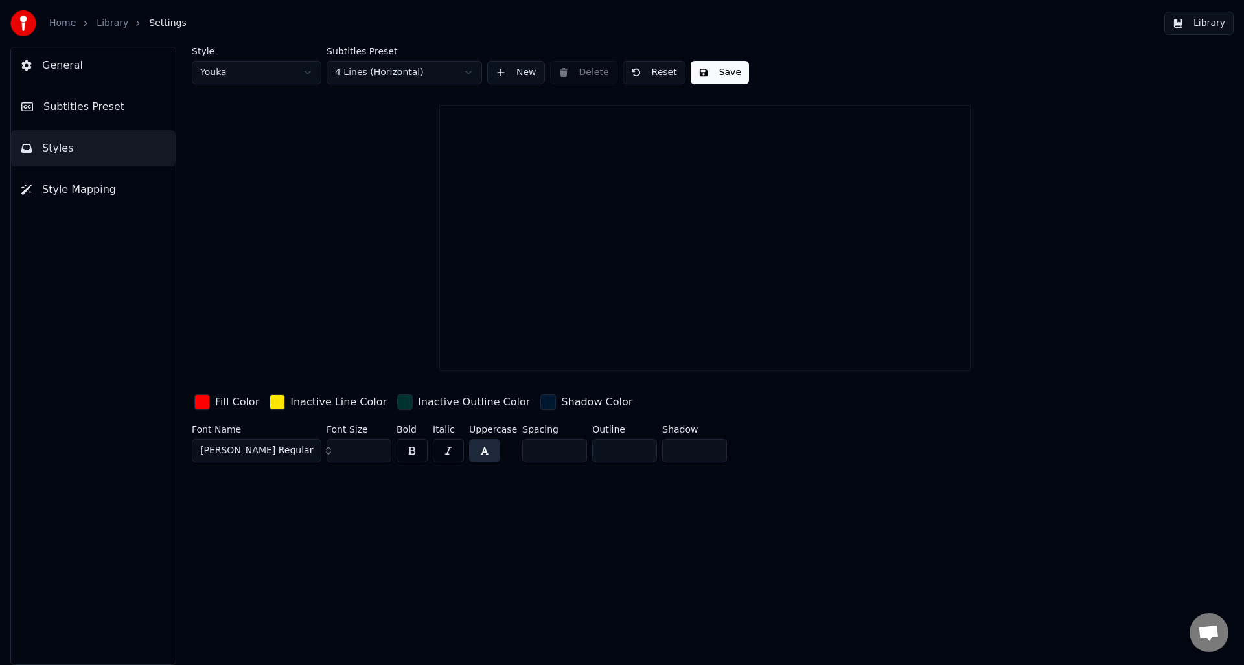
scroll to position [0, 0]
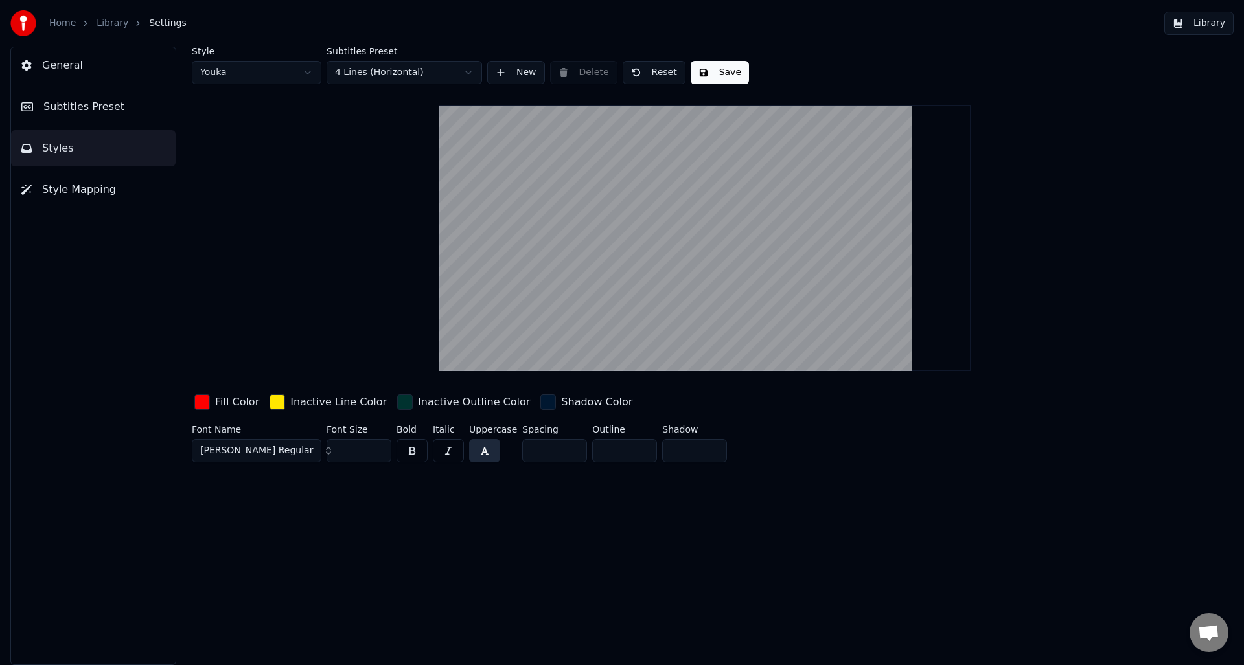
click at [103, 117] on button "Subtitles Preset" at bounding box center [93, 107] width 165 height 36
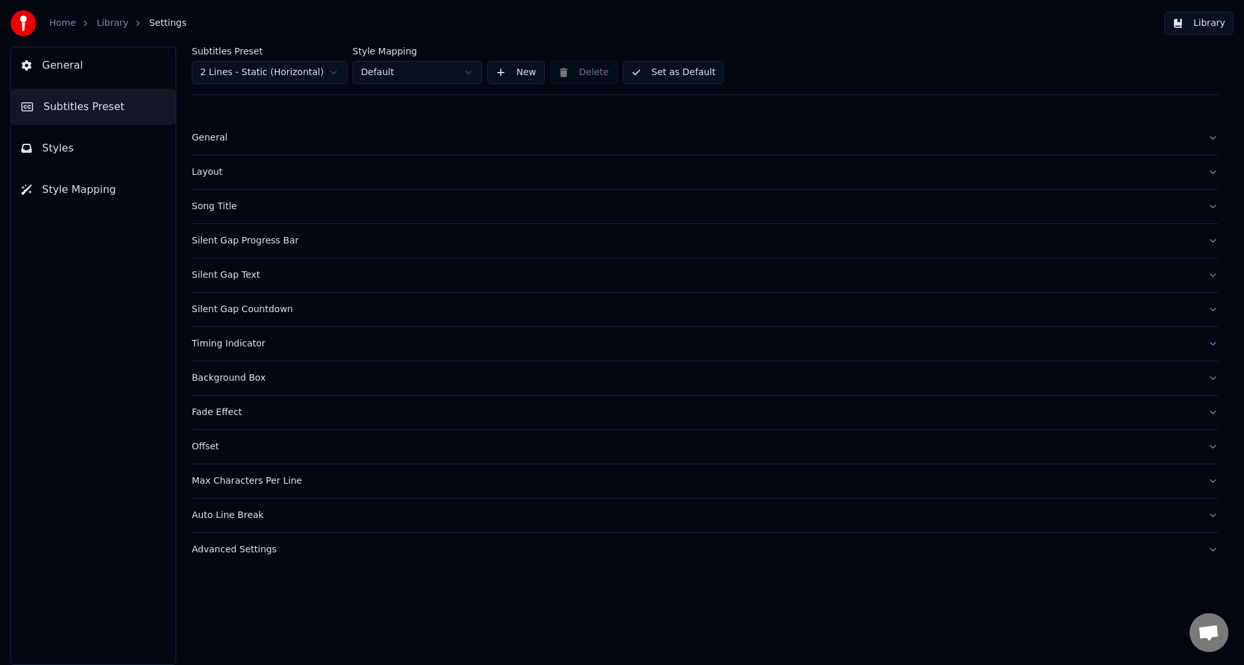
click at [270, 406] on div "Fade Effect" at bounding box center [695, 412] width 1006 height 13
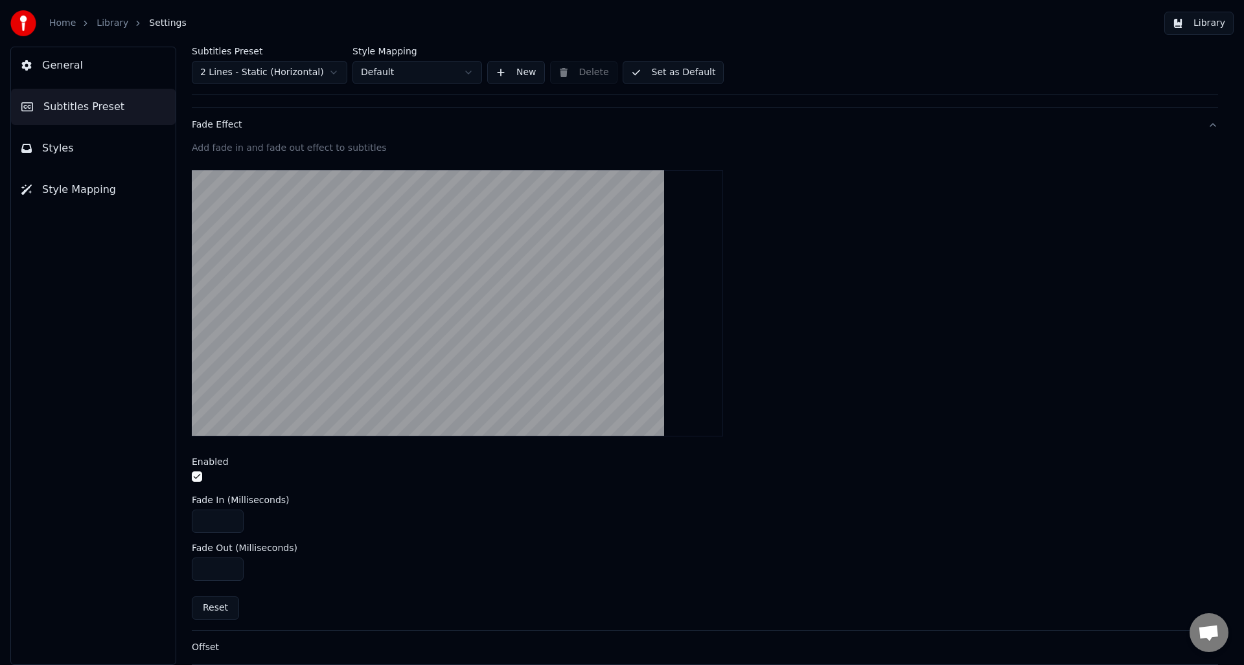
scroll to position [329, 0]
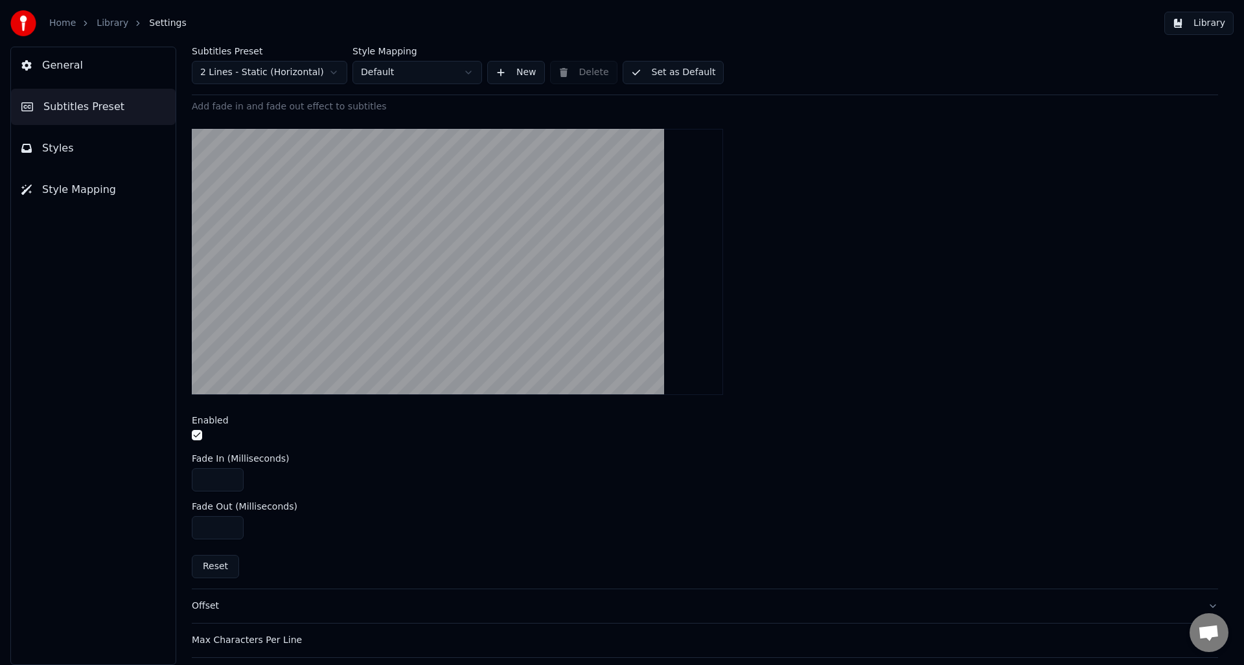
click at [289, 71] on html "Home Library Settings Library General Subtitles Preset Styles Style Mapping Sub…" at bounding box center [622, 332] width 1244 height 665
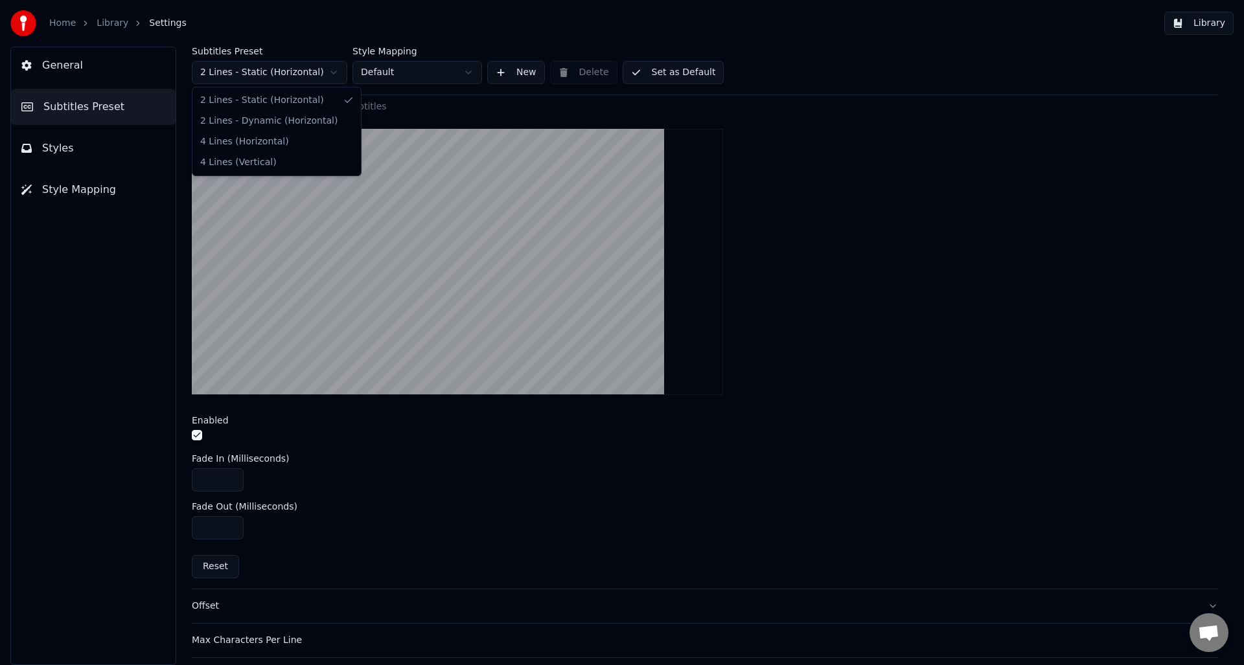
type input "***"
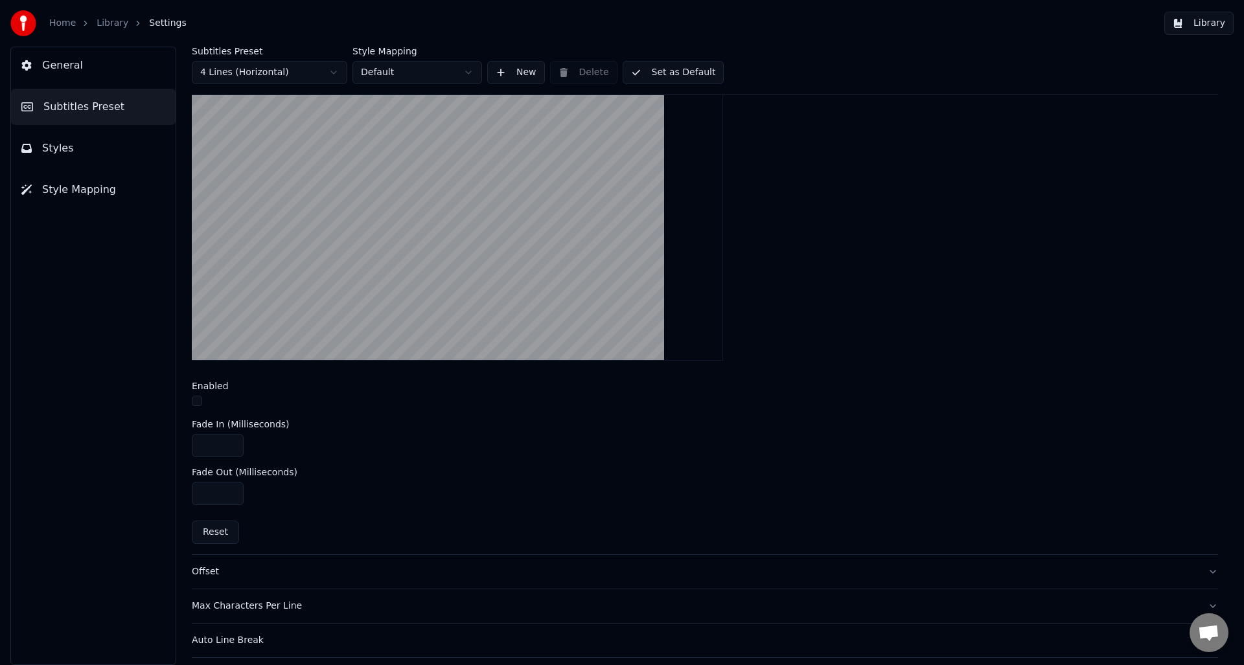
scroll to position [295, 0]
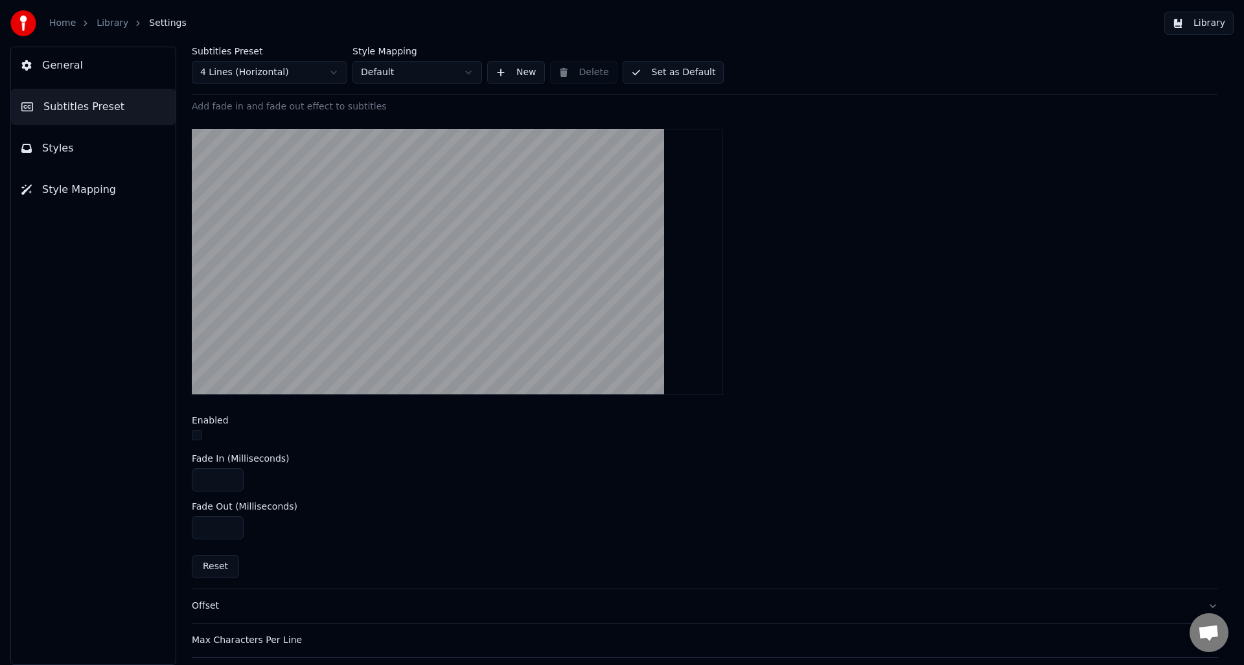
click at [684, 69] on button "Set as Default" at bounding box center [674, 72] width 102 height 23
click at [54, 158] on button "Styles" at bounding box center [93, 148] width 165 height 36
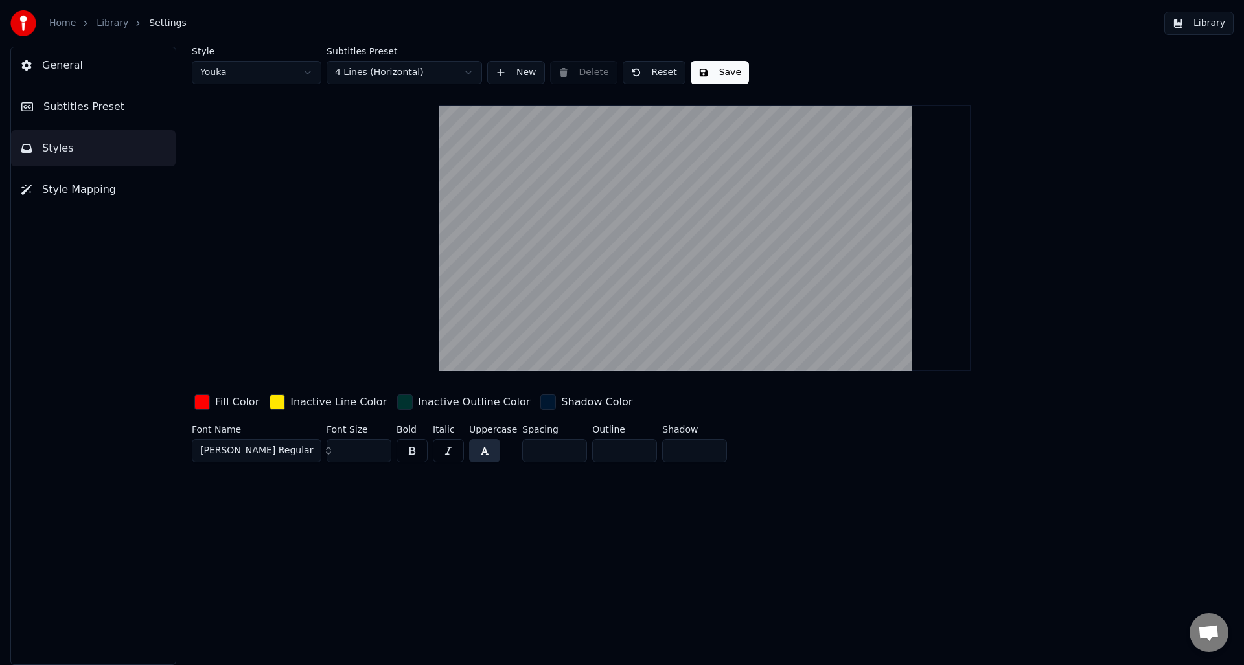
click at [703, 442] on input "*" at bounding box center [694, 450] width 65 height 23
click at [708, 443] on input "*" at bounding box center [694, 450] width 65 height 23
click at [589, 194] on video at bounding box center [704, 238] width 531 height 266
click at [671, 441] on input "*" at bounding box center [694, 450] width 65 height 23
type input "*"
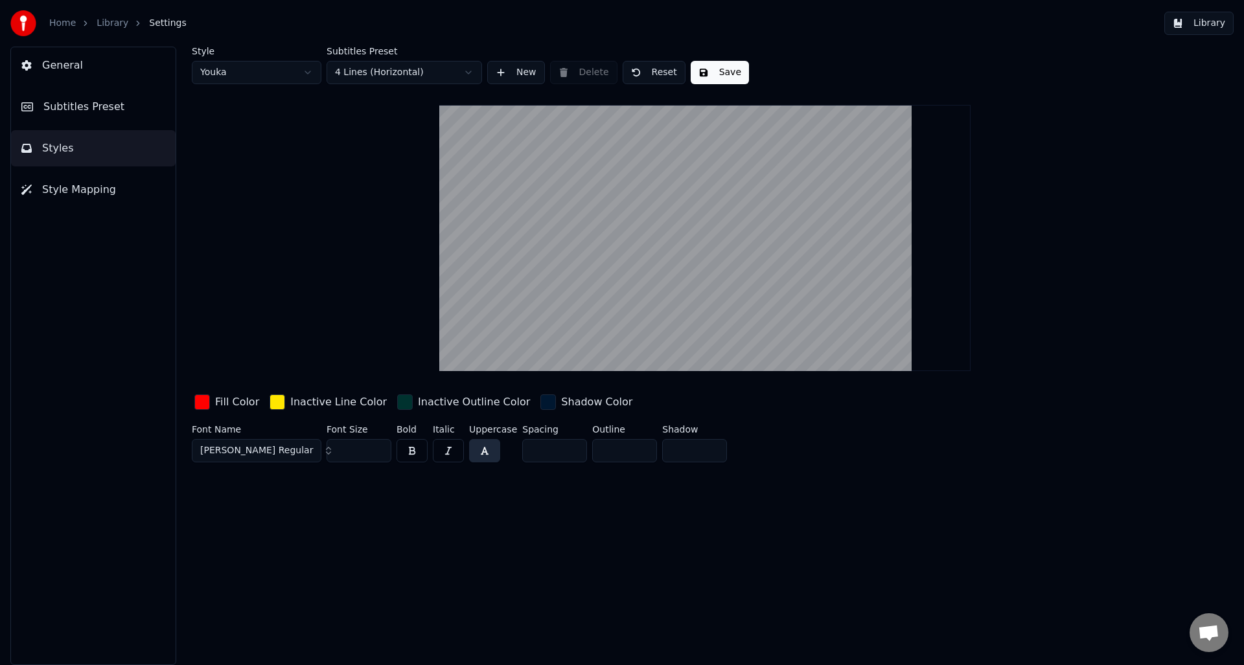
click at [707, 63] on button "Save" at bounding box center [720, 72] width 58 height 23
click at [110, 19] on link "Library" at bounding box center [113, 23] width 32 height 13
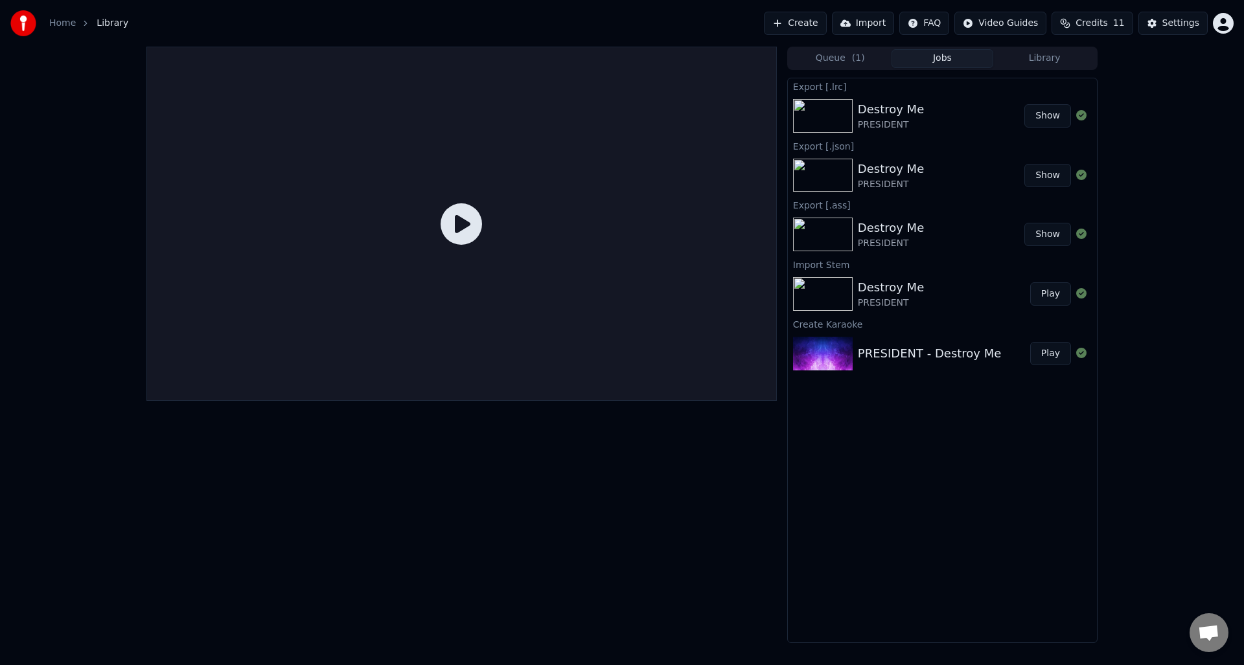
click at [1002, 115] on div "Destroy Me PRESIDENT" at bounding box center [941, 115] width 167 height 31
click at [1050, 110] on button "Show" at bounding box center [1047, 115] width 47 height 23
click at [899, 106] on div "Destroy Me" at bounding box center [891, 109] width 66 height 18
click at [814, 104] on img at bounding box center [823, 116] width 60 height 34
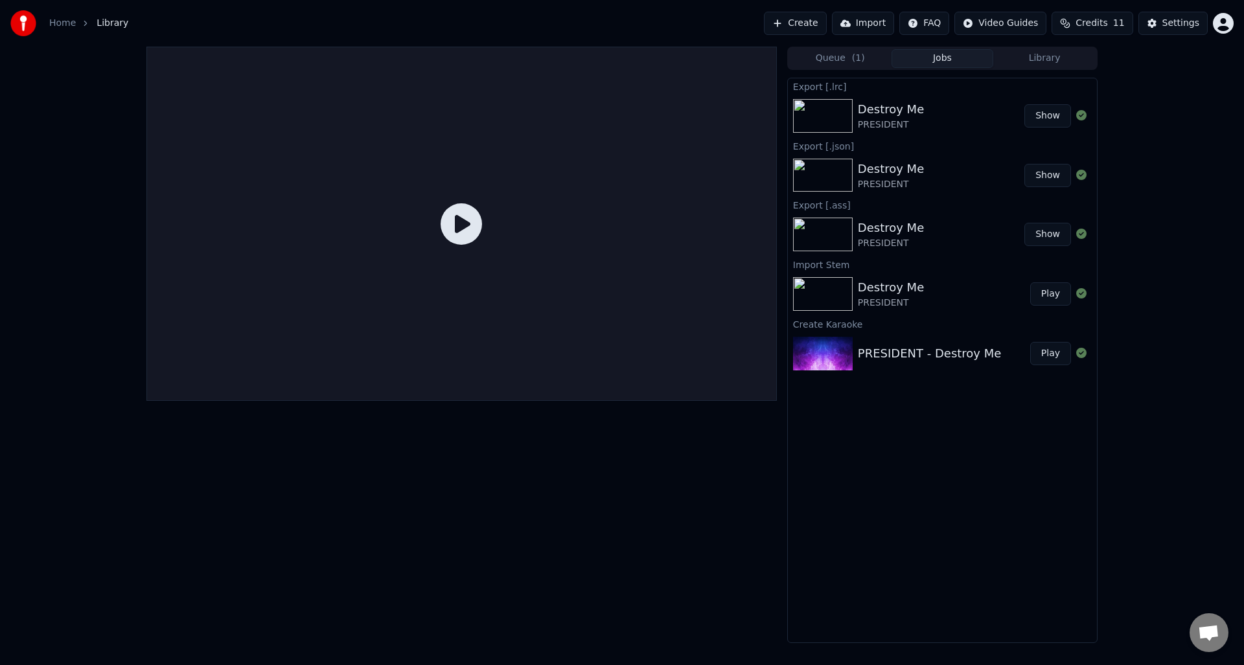
click at [1027, 55] on button "Library" at bounding box center [1044, 58] width 102 height 19
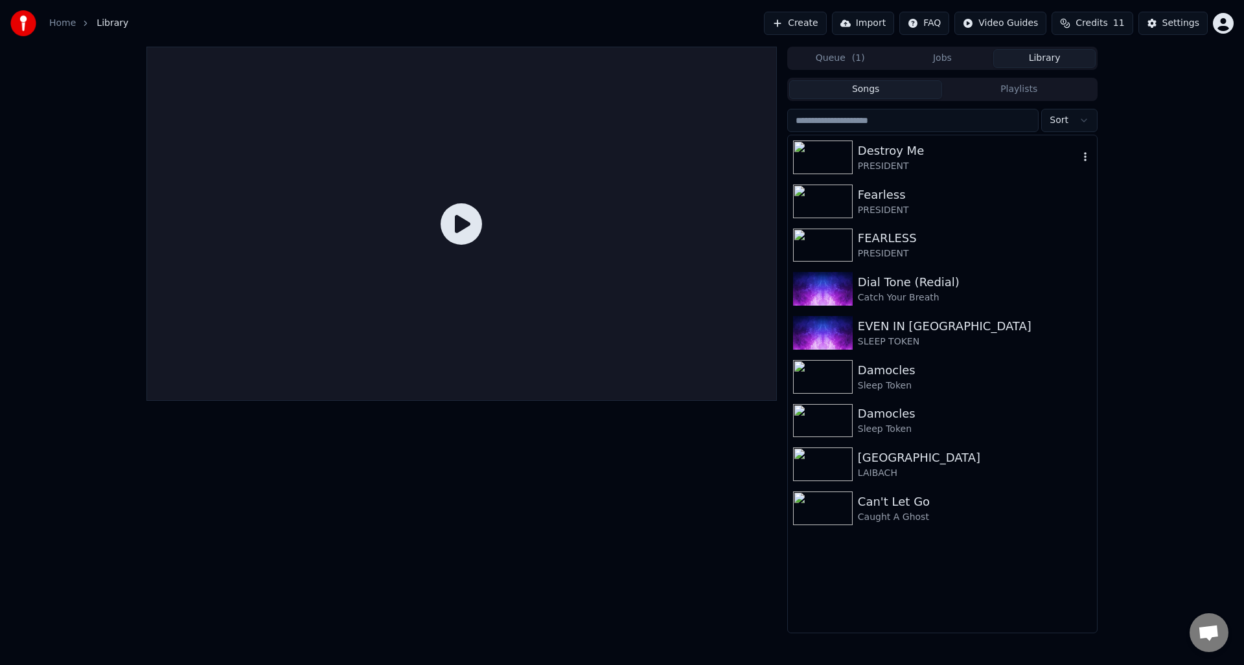
click at [892, 153] on div "Destroy Me" at bounding box center [968, 151] width 221 height 18
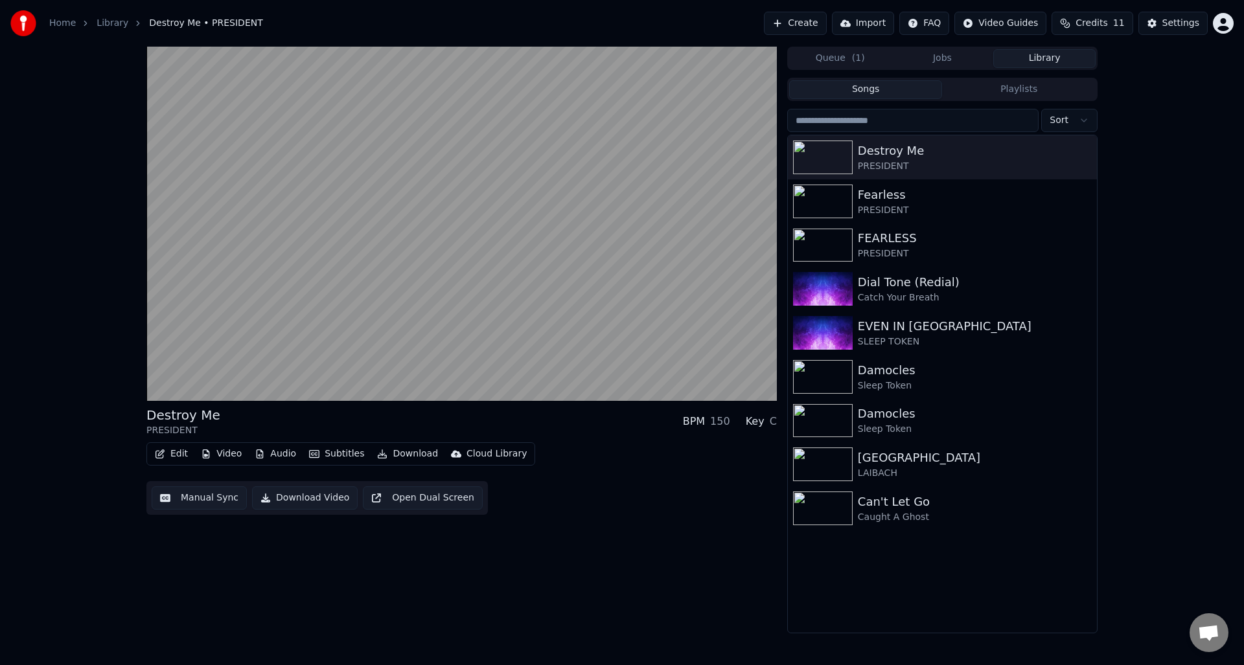
click at [270, 446] on button "Audio" at bounding box center [275, 454] width 52 height 18
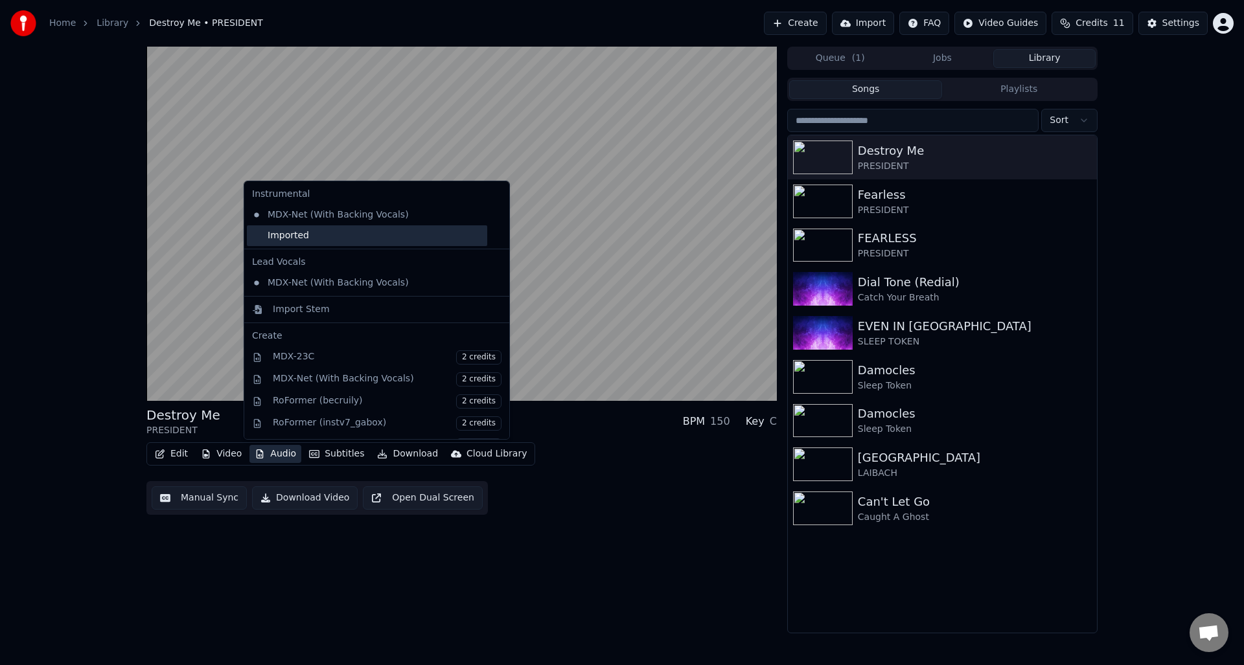
click at [326, 236] on div "Imported" at bounding box center [367, 235] width 240 height 21
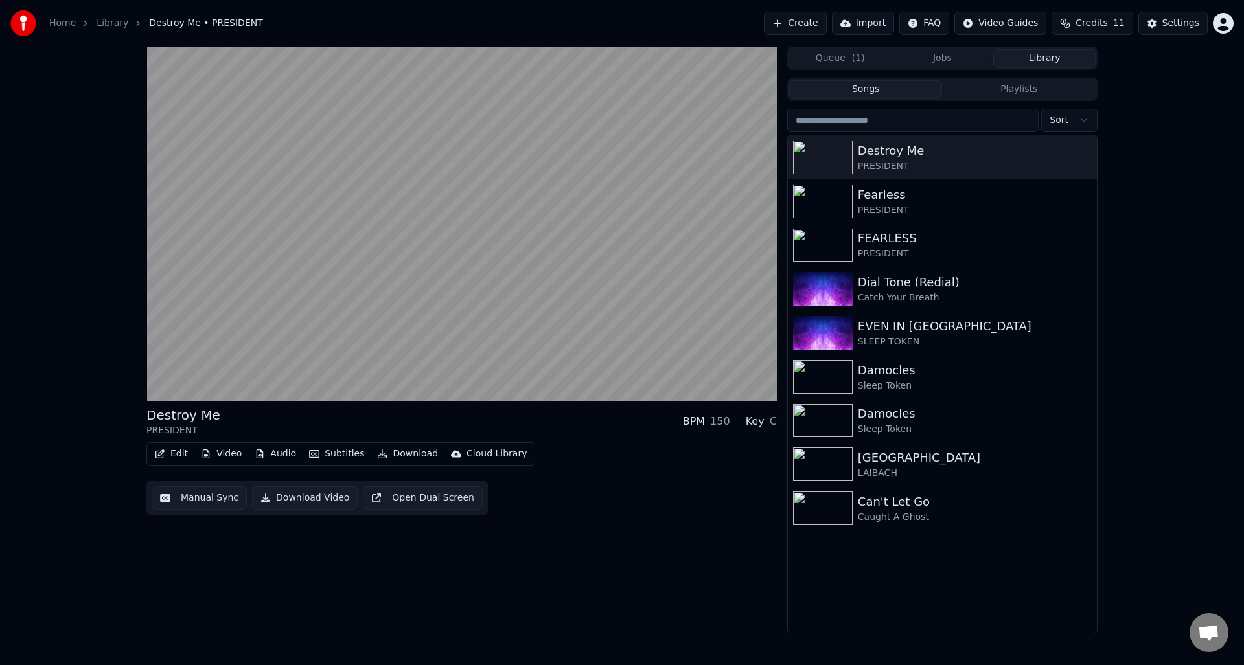
click at [180, 451] on button "Edit" at bounding box center [171, 454] width 43 height 18
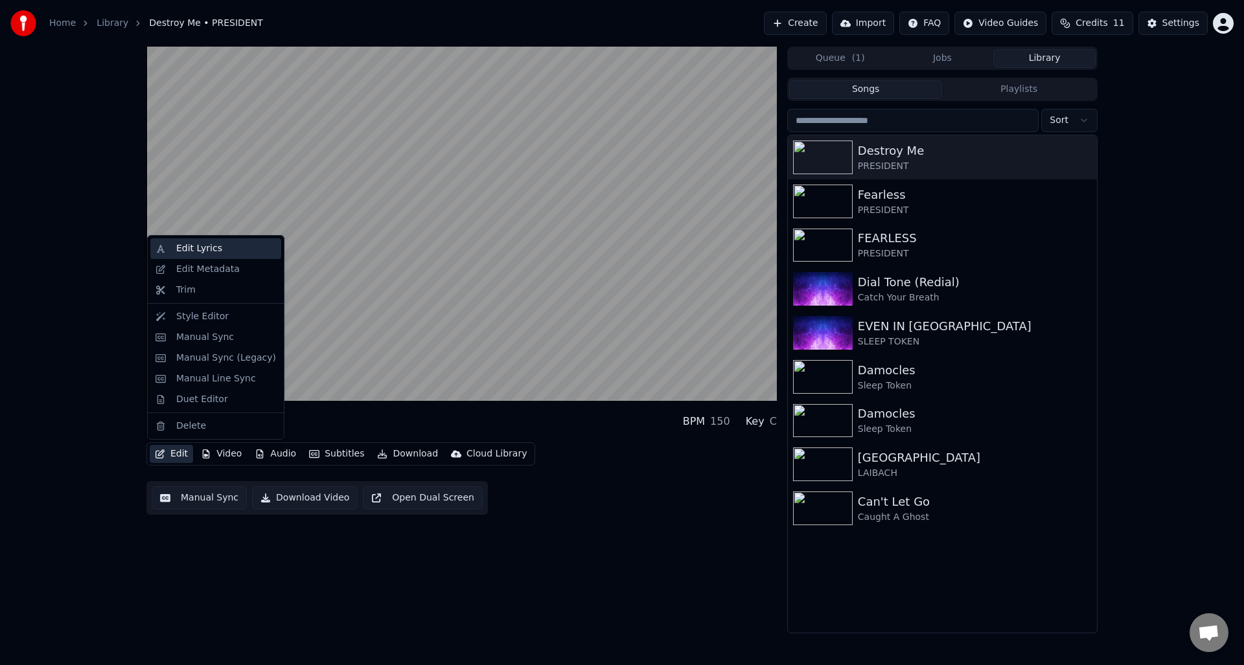
click at [194, 249] on div "Edit Lyrics" at bounding box center [199, 248] width 46 height 13
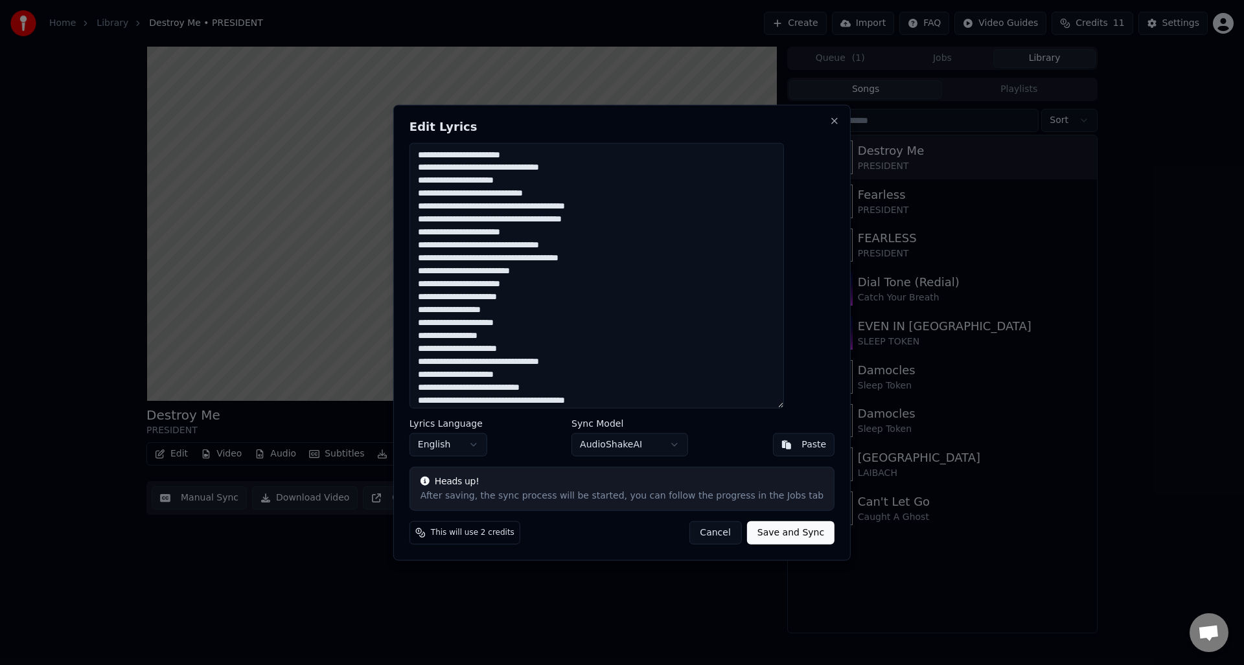
click at [713, 527] on button "Cancel" at bounding box center [715, 533] width 52 height 23
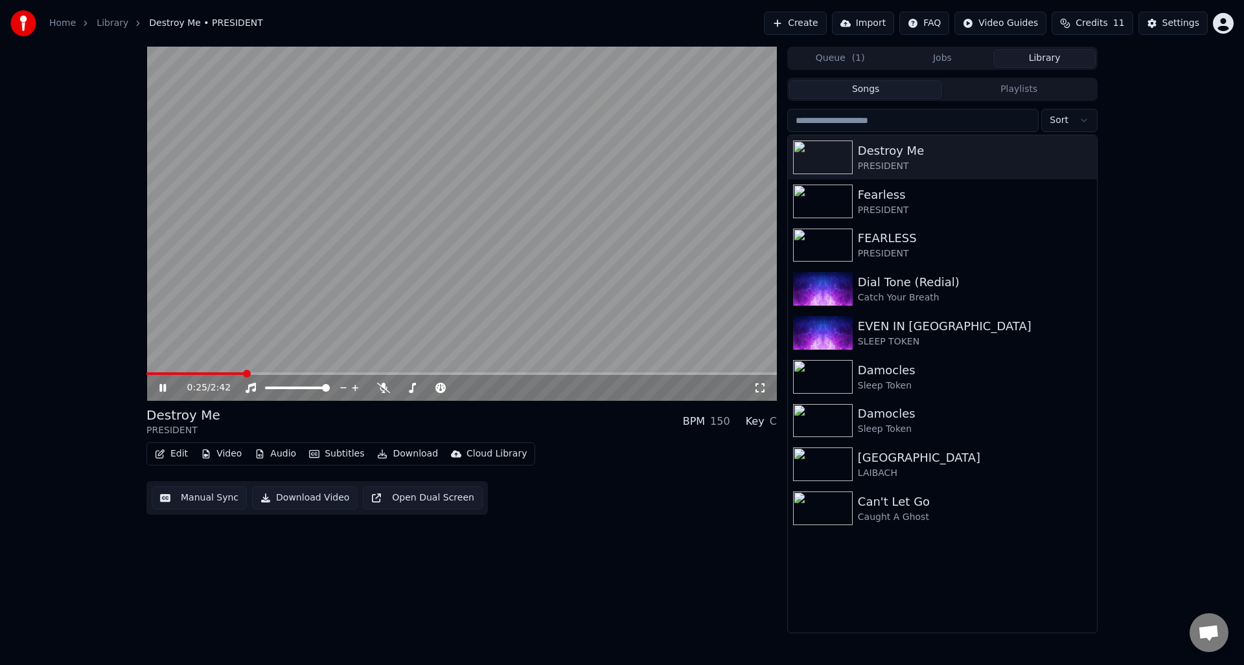
click at [475, 257] on video at bounding box center [461, 224] width 630 height 354
click at [1179, 23] on div "Settings" at bounding box center [1180, 23] width 37 height 13
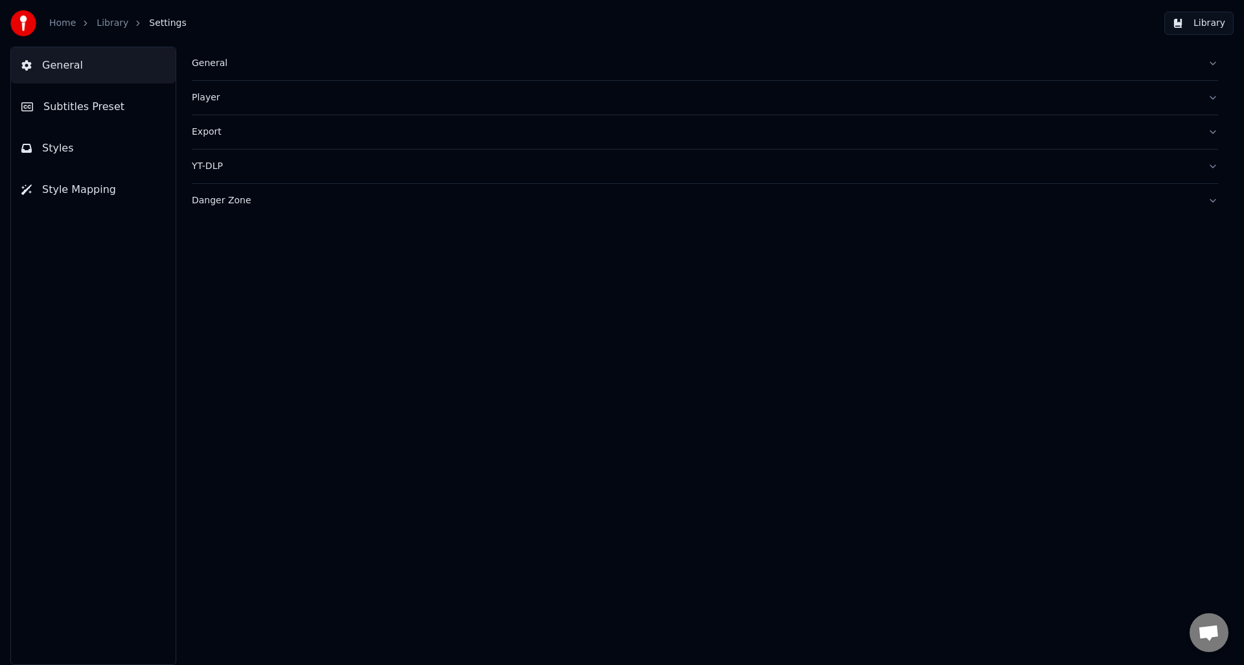
click at [233, 127] on div "Export" at bounding box center [695, 132] width 1006 height 13
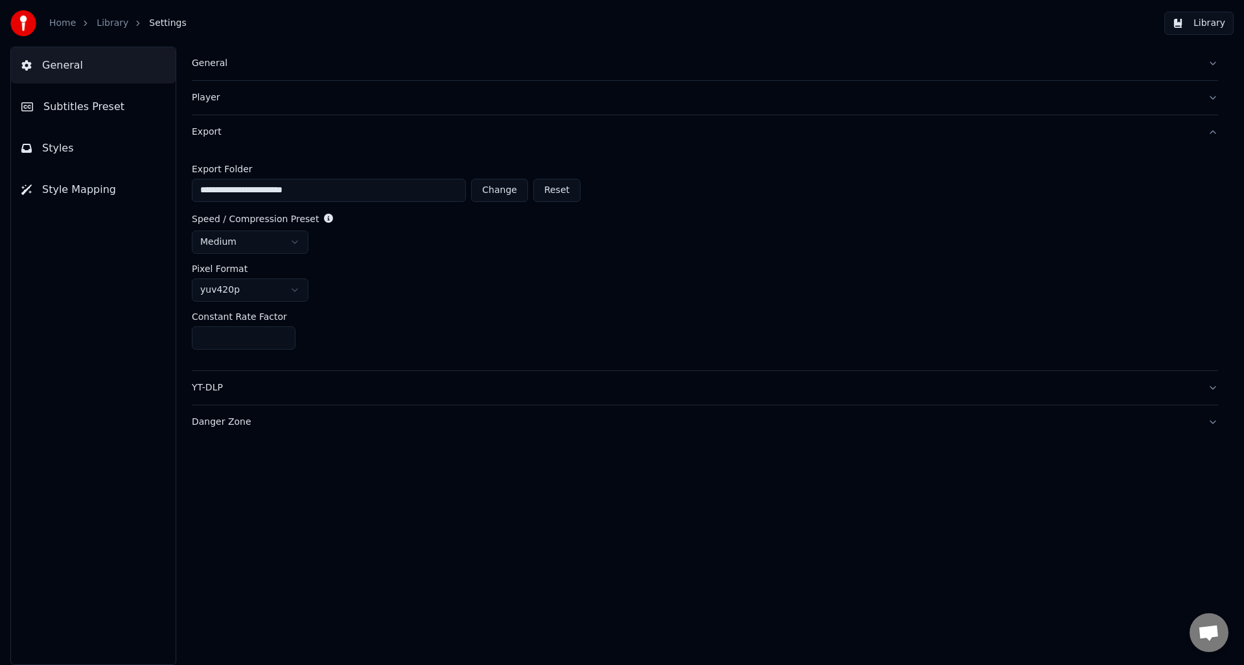
click at [267, 233] on html "**********" at bounding box center [622, 332] width 1244 height 665
click at [309, 104] on button "Player" at bounding box center [705, 98] width 1026 height 34
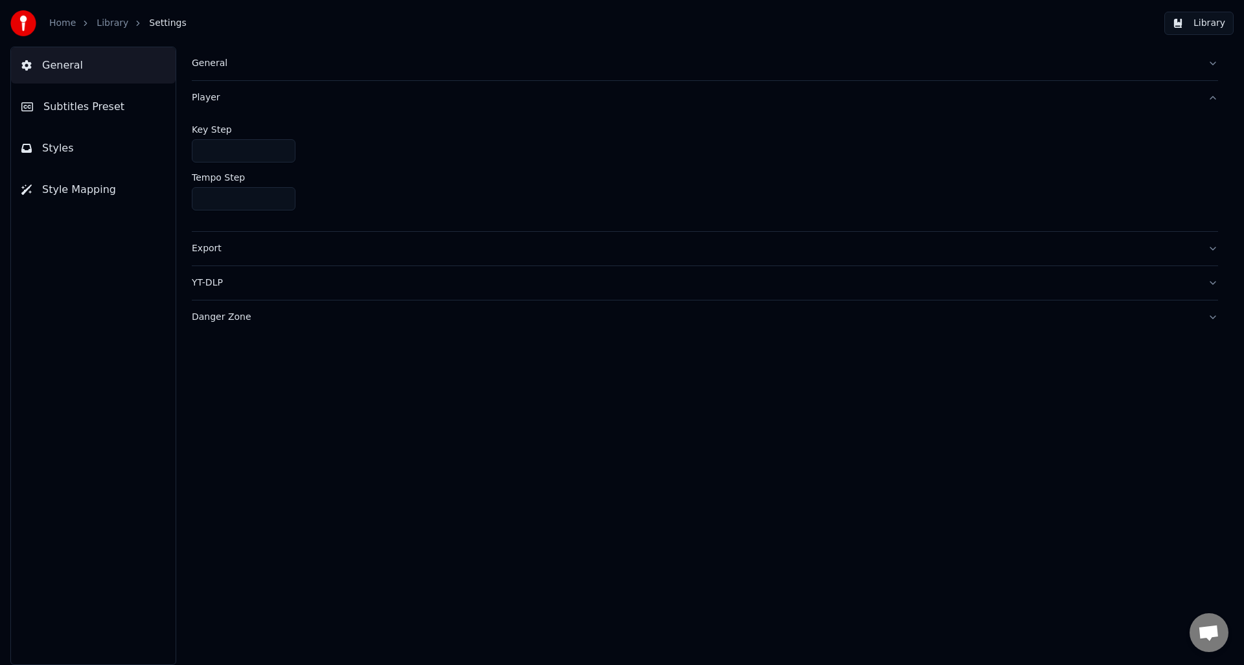
click at [252, 67] on div "General" at bounding box center [695, 63] width 1006 height 13
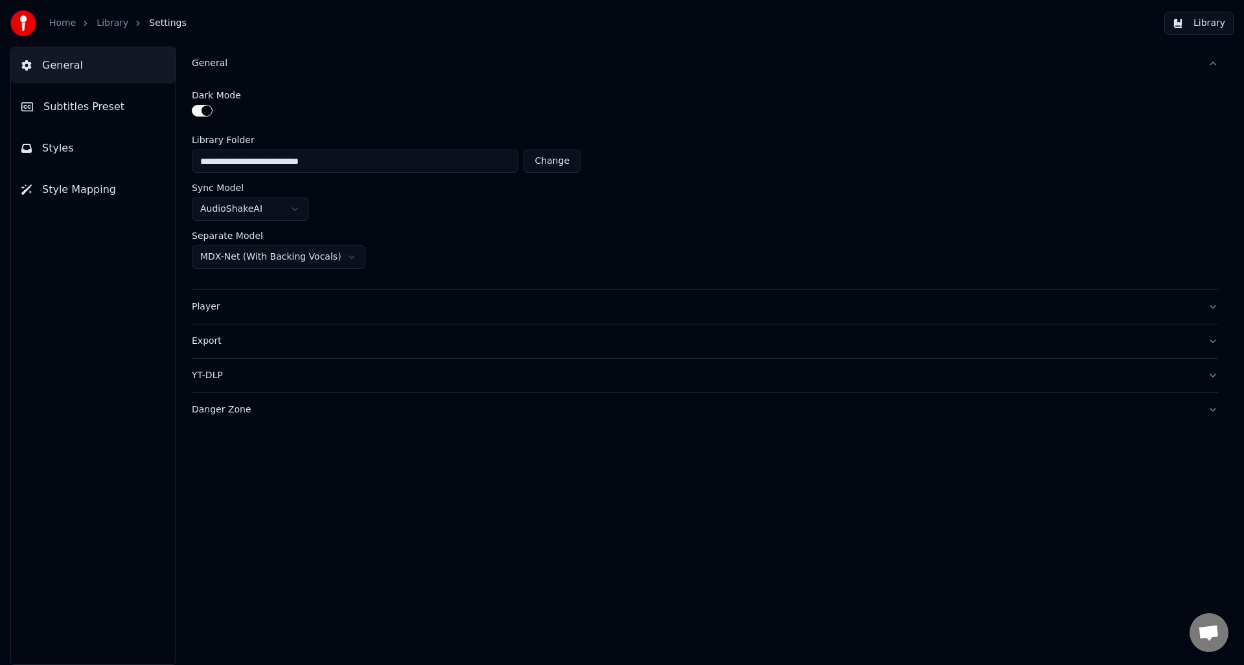
click at [270, 257] on html "**********" at bounding box center [622, 332] width 1244 height 665
click at [250, 337] on div "Export" at bounding box center [695, 341] width 1006 height 13
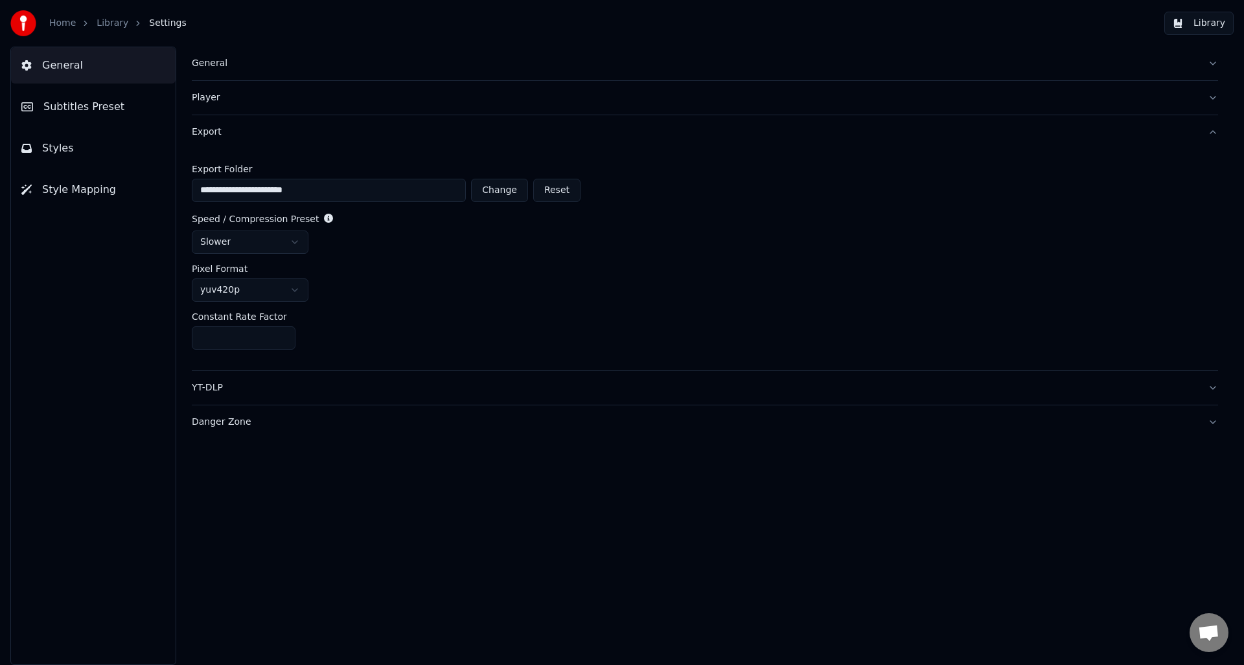
click at [251, 382] on div "YT-DLP" at bounding box center [695, 388] width 1006 height 13
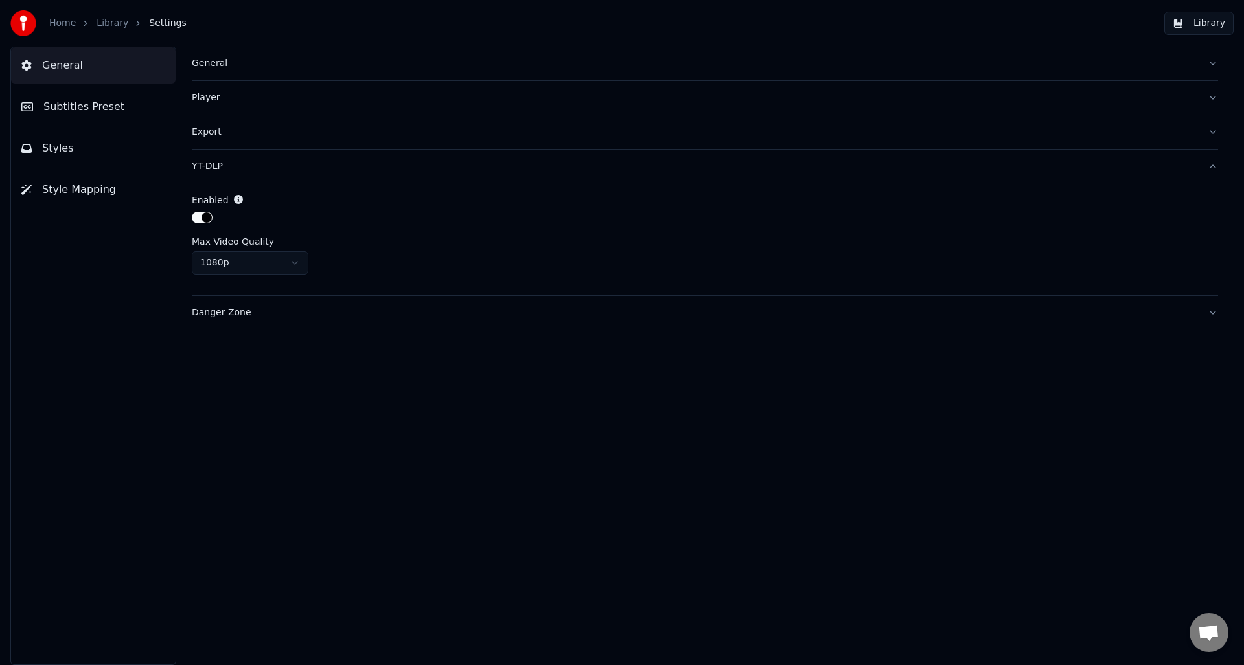
click at [286, 264] on html "Home Library Settings Library General Subtitles Preset Styles Style Mapping Gen…" at bounding box center [622, 332] width 1244 height 665
click at [270, 305] on button "Danger Zone" at bounding box center [705, 313] width 1026 height 34
click at [270, 293] on button "Export Settings" at bounding box center [246, 296] width 108 height 23
click at [1184, 24] on button "Library" at bounding box center [1198, 23] width 69 height 23
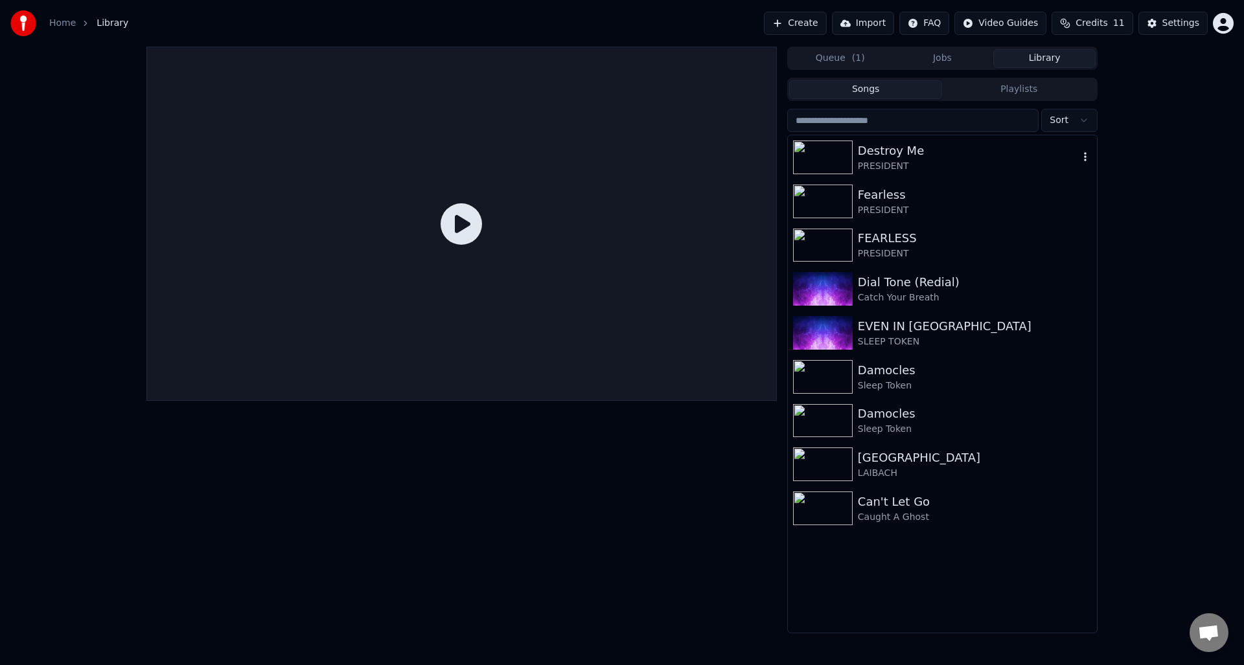
click at [930, 156] on div "Destroy Me" at bounding box center [968, 151] width 221 height 18
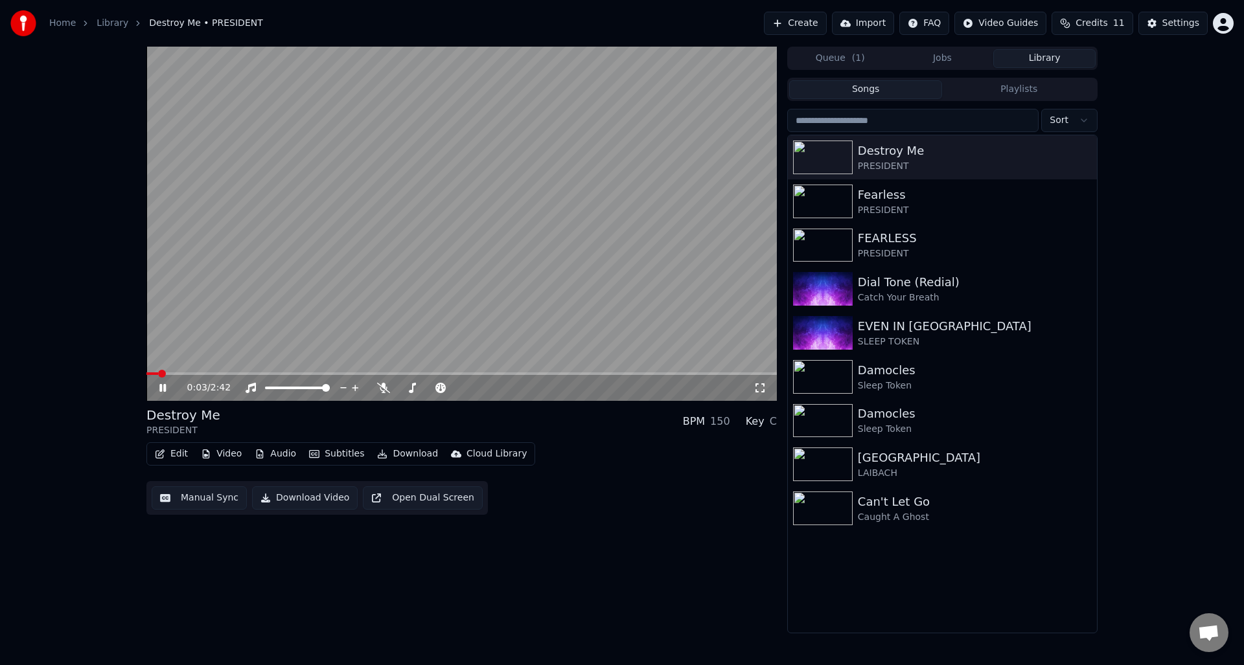
click at [273, 447] on button "Audio" at bounding box center [275, 454] width 52 height 18
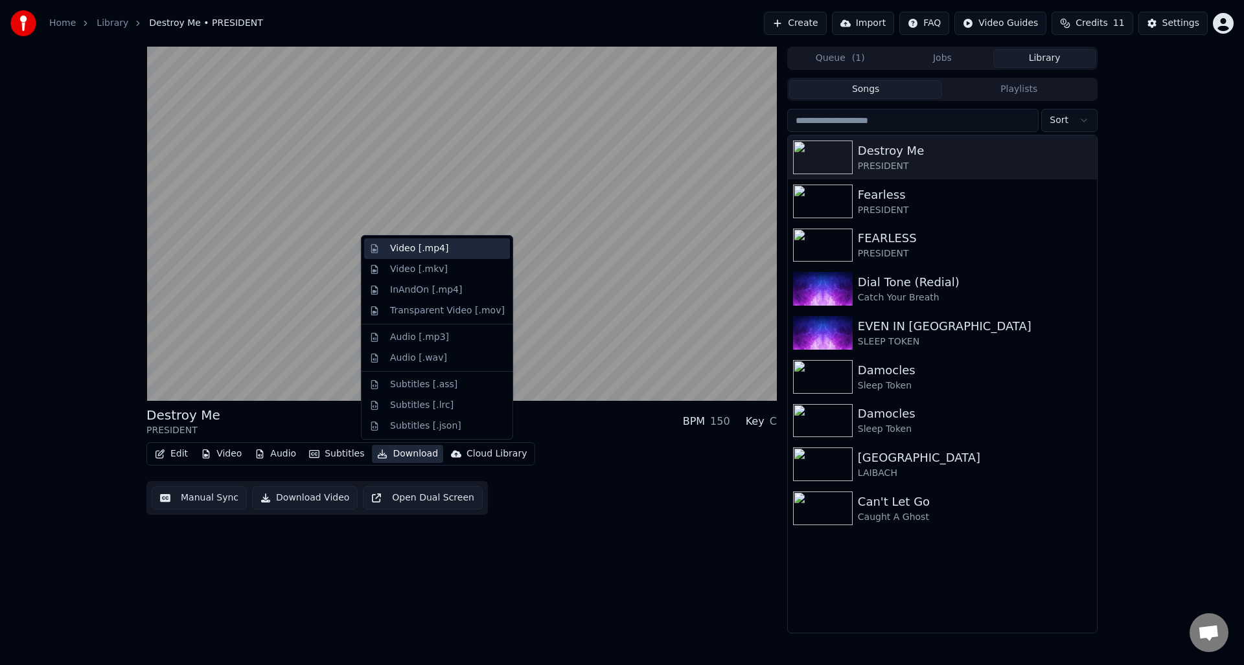
click at [426, 249] on div "Video [.mp4]" at bounding box center [419, 248] width 58 height 13
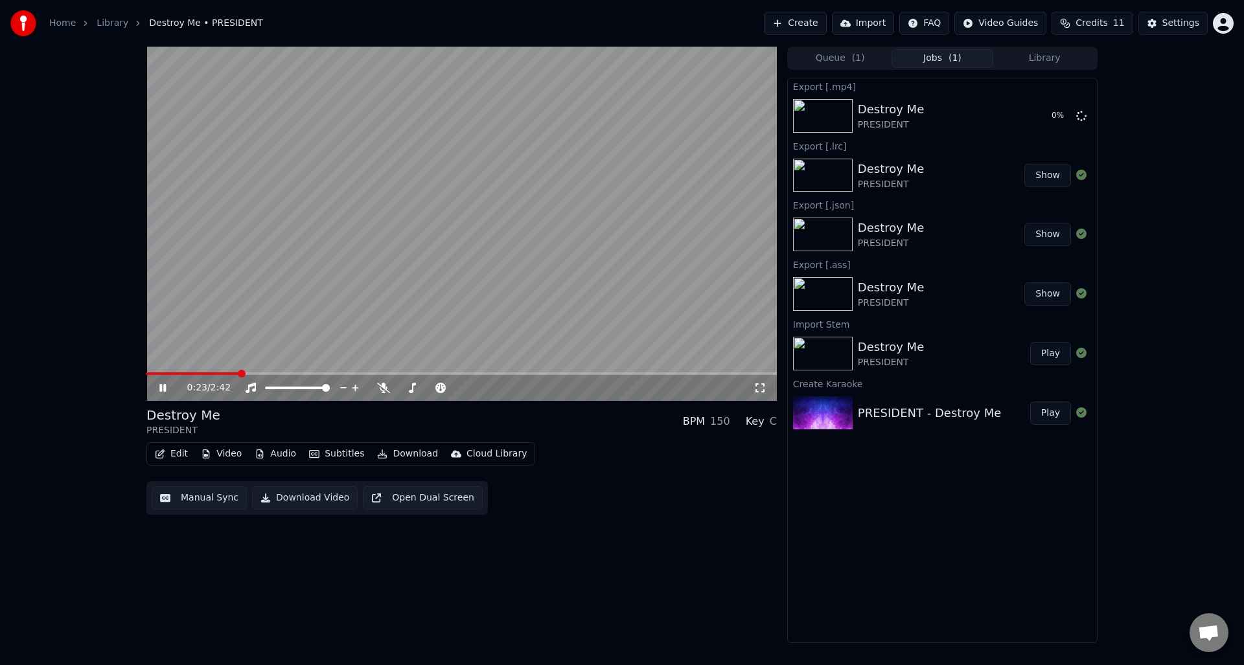
click at [414, 181] on video at bounding box center [461, 224] width 630 height 354
